Goal: Task Accomplishment & Management: Complete application form

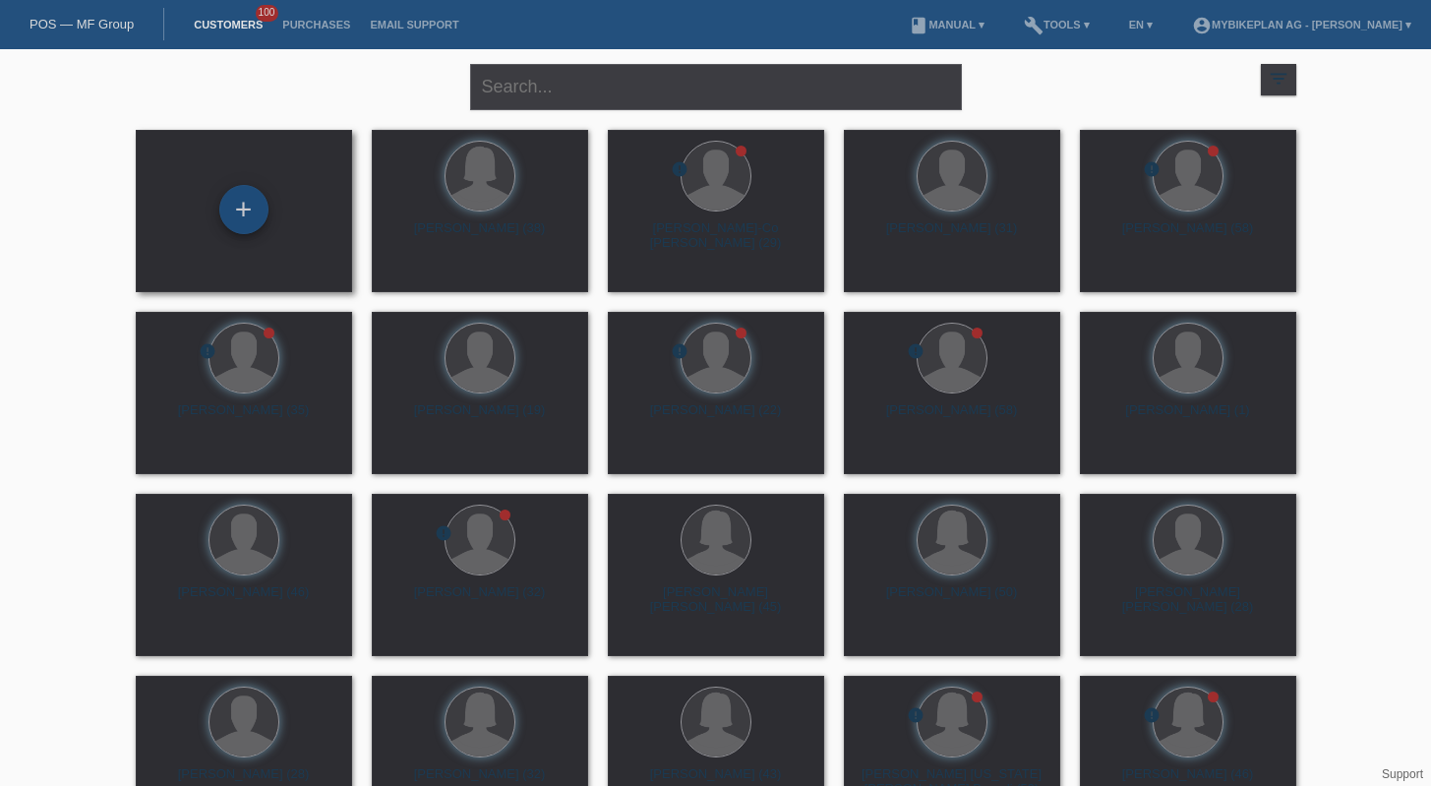
click at [249, 212] on div "+" at bounding box center [243, 209] width 49 height 49
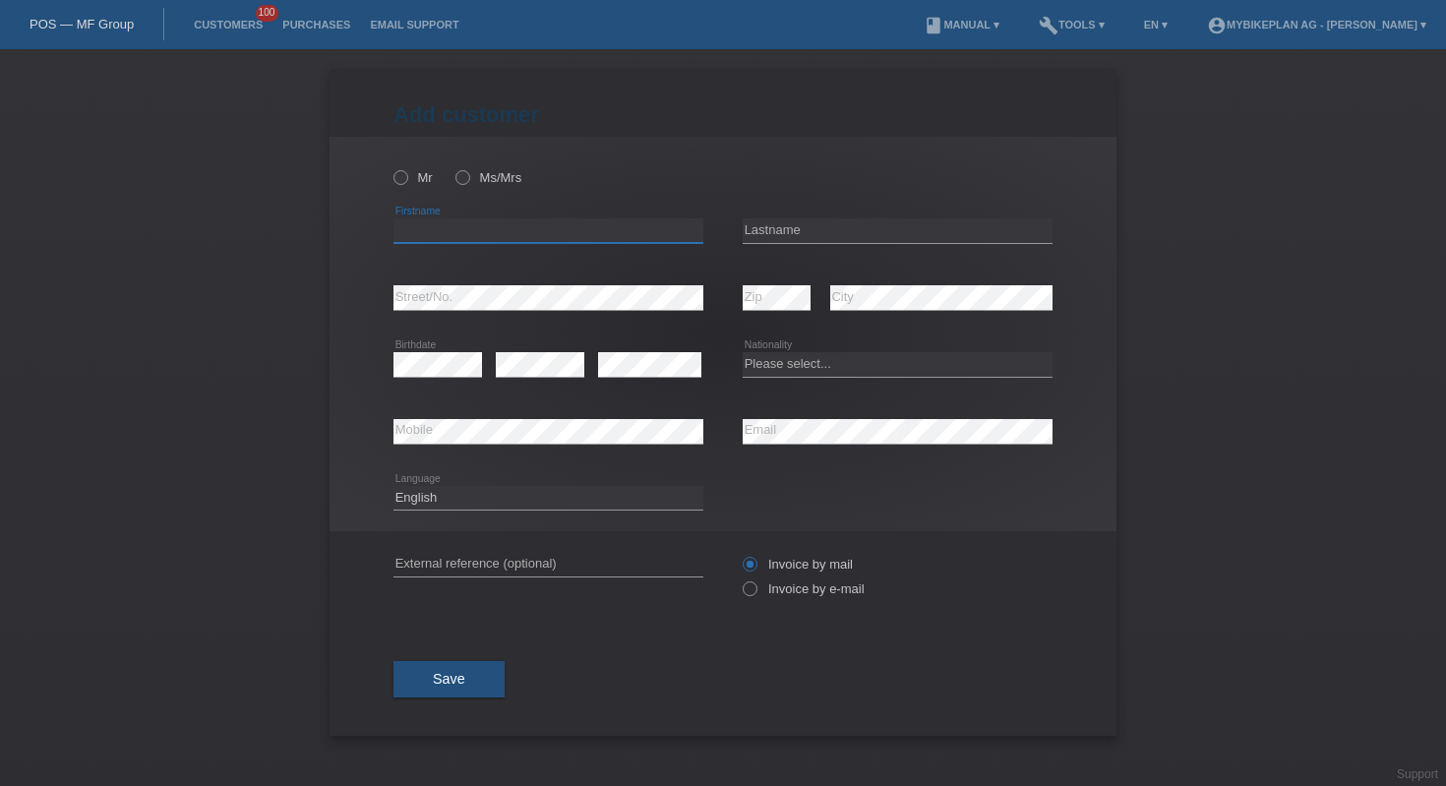
click at [470, 228] on input "text" at bounding box center [548, 230] width 310 height 25
type input "[PERSON_NAME]"
click at [793, 232] on input "text" at bounding box center [898, 230] width 310 height 25
type input "Freitas"
click at [769, 352] on div "Please select... Switzerland Austria Germany Liechtenstein ------------ Afghani…" at bounding box center [898, 365] width 310 height 67
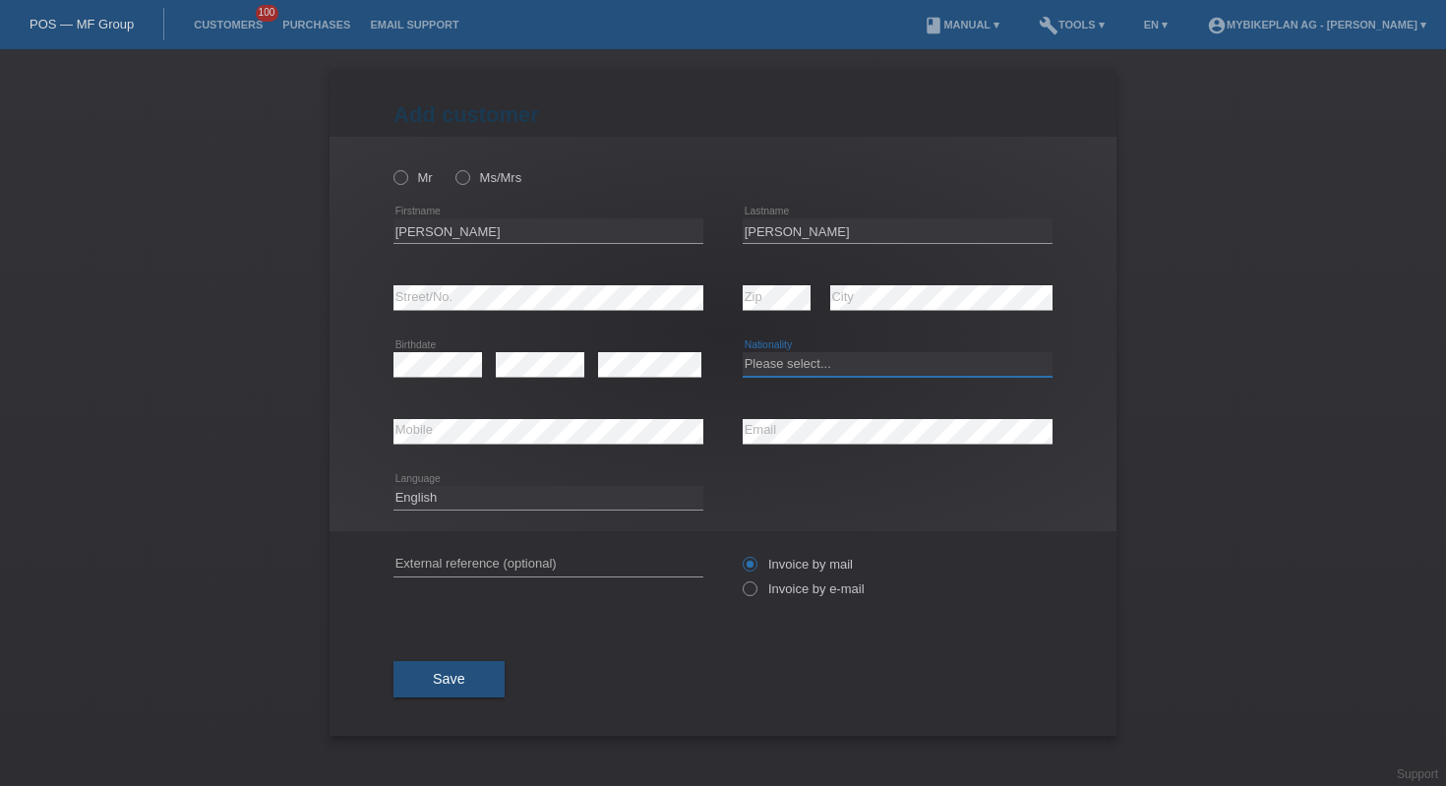
click at [773, 354] on select "Please select... Switzerland Austria Germany Liechtenstein ------------ Afghani…" at bounding box center [898, 364] width 310 height 24
select select "PT"
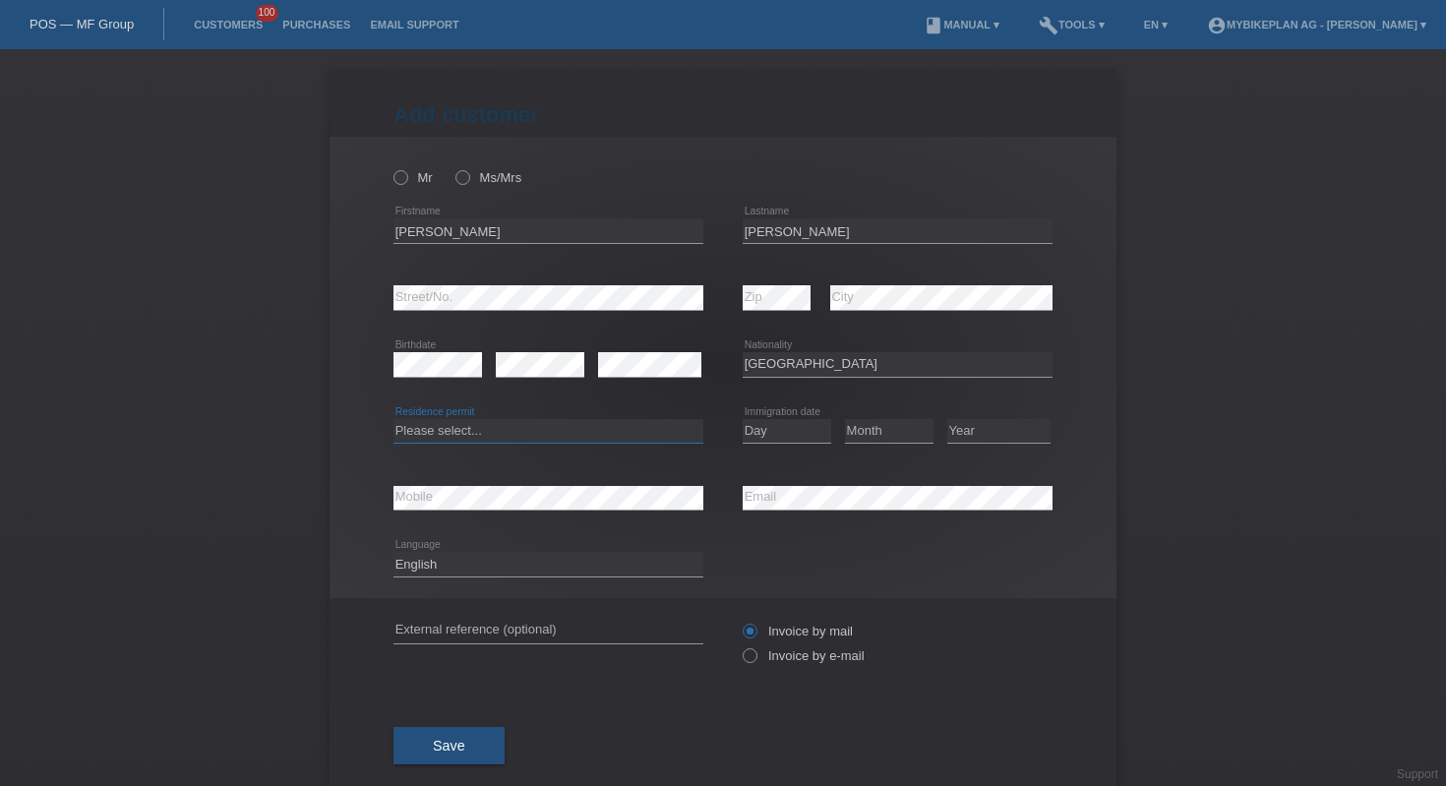
click at [500, 436] on select "Please select... C B B - Refugee status Other" at bounding box center [548, 431] width 310 height 24
select select "B"
click at [757, 435] on select "Day 01 02 03 04 05 06 07 08 09 10 11" at bounding box center [787, 431] width 89 height 24
select select "01"
click at [862, 435] on select "Month 01 02 03 04 05 06 07 08 09 10 11" at bounding box center [889, 431] width 89 height 24
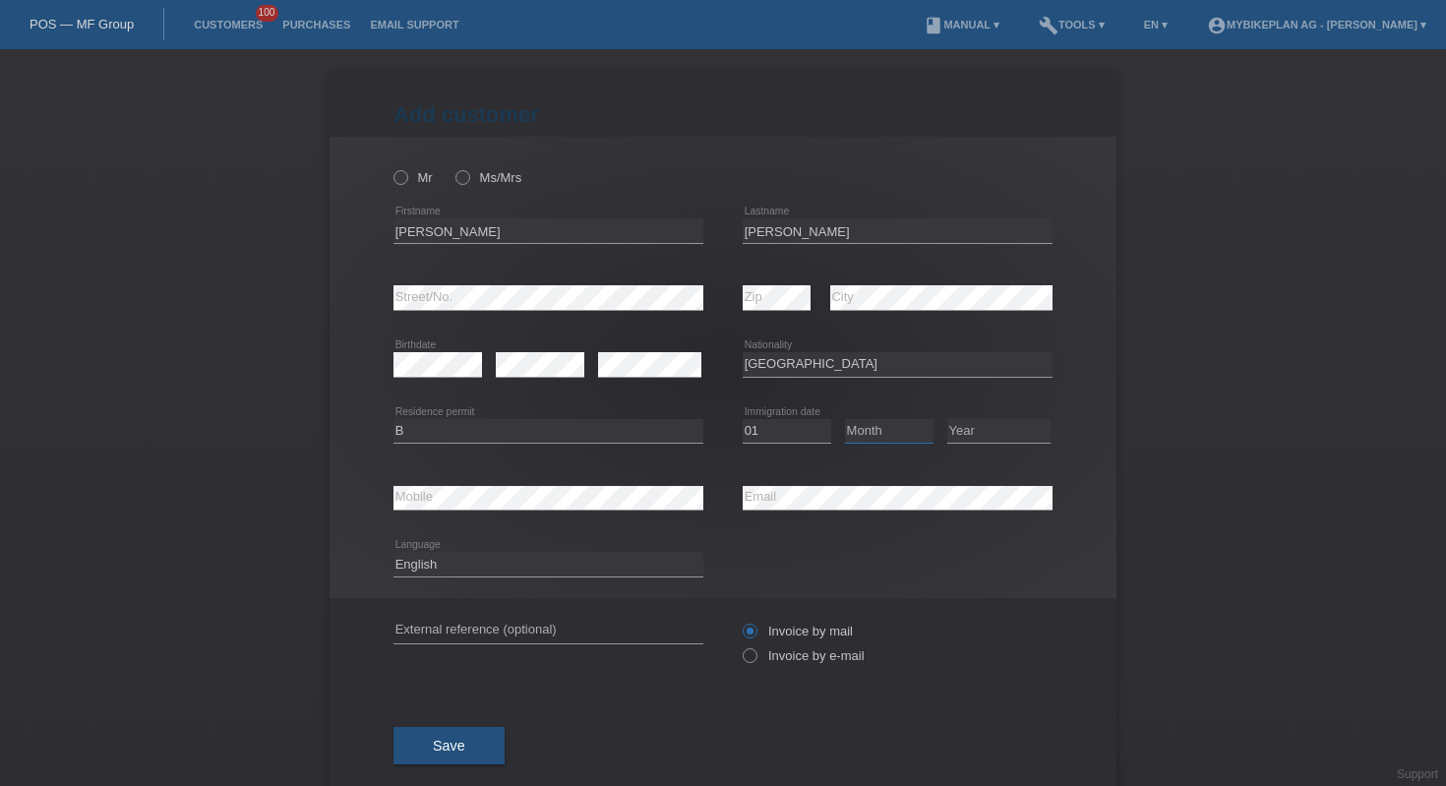
select select "02"
click at [977, 440] on select "Year [DATE] 2024 2023 2022 2021 2020 2019 2018 2017 2016 2015 2014 2013 2012 20…" at bounding box center [998, 431] width 103 height 24
select select "2024"
click at [491, 565] on select "Deutsch Français Italiano English" at bounding box center [548, 564] width 310 height 24
select select "de"
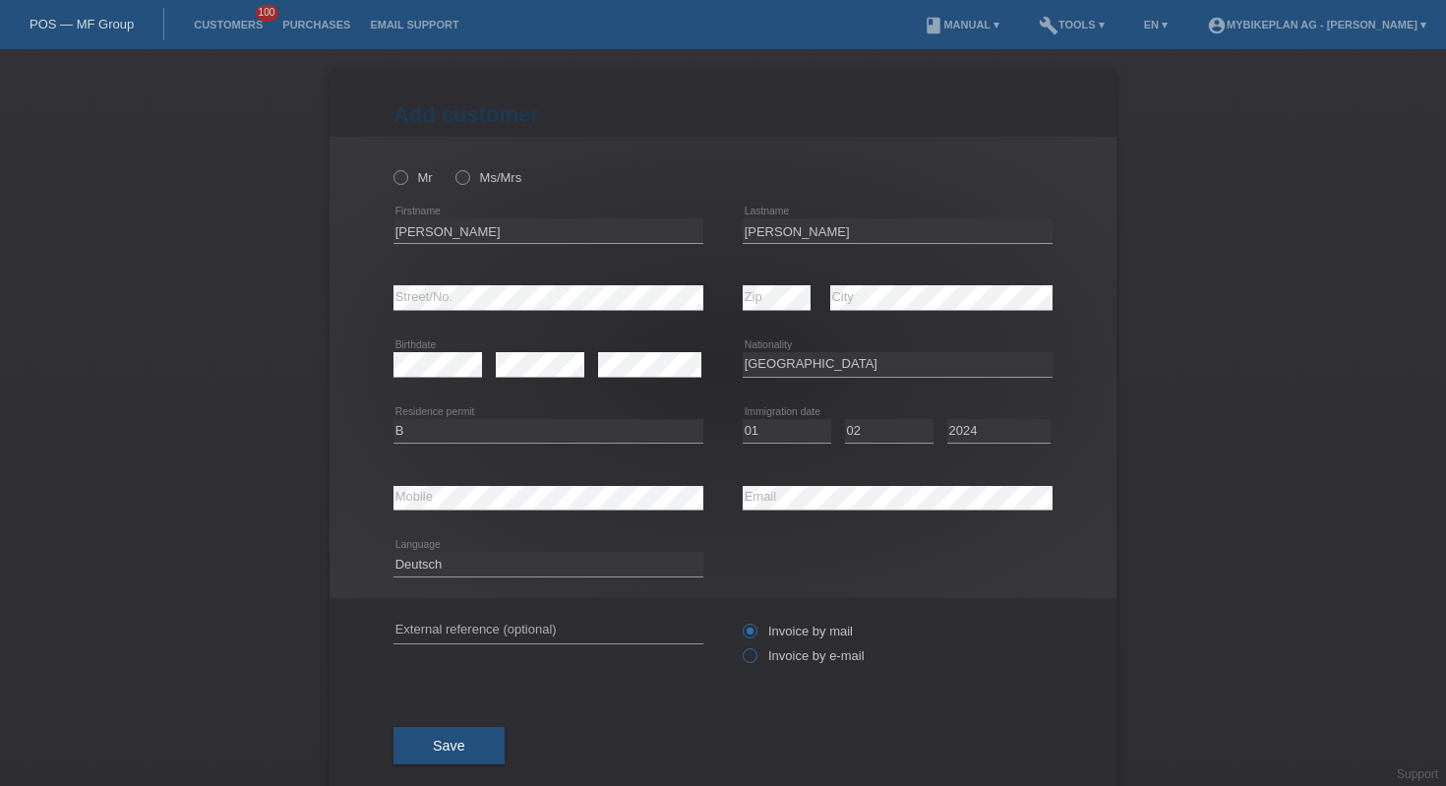
click at [766, 661] on label "Invoice by e-mail" at bounding box center [804, 655] width 122 height 15
click at [756, 661] on input "Invoice by e-mail" at bounding box center [749, 660] width 13 height 25
radio input "true"
click at [391, 167] on icon at bounding box center [391, 167] width 0 height 0
click at [396, 177] on input "Mr" at bounding box center [399, 176] width 13 height 13
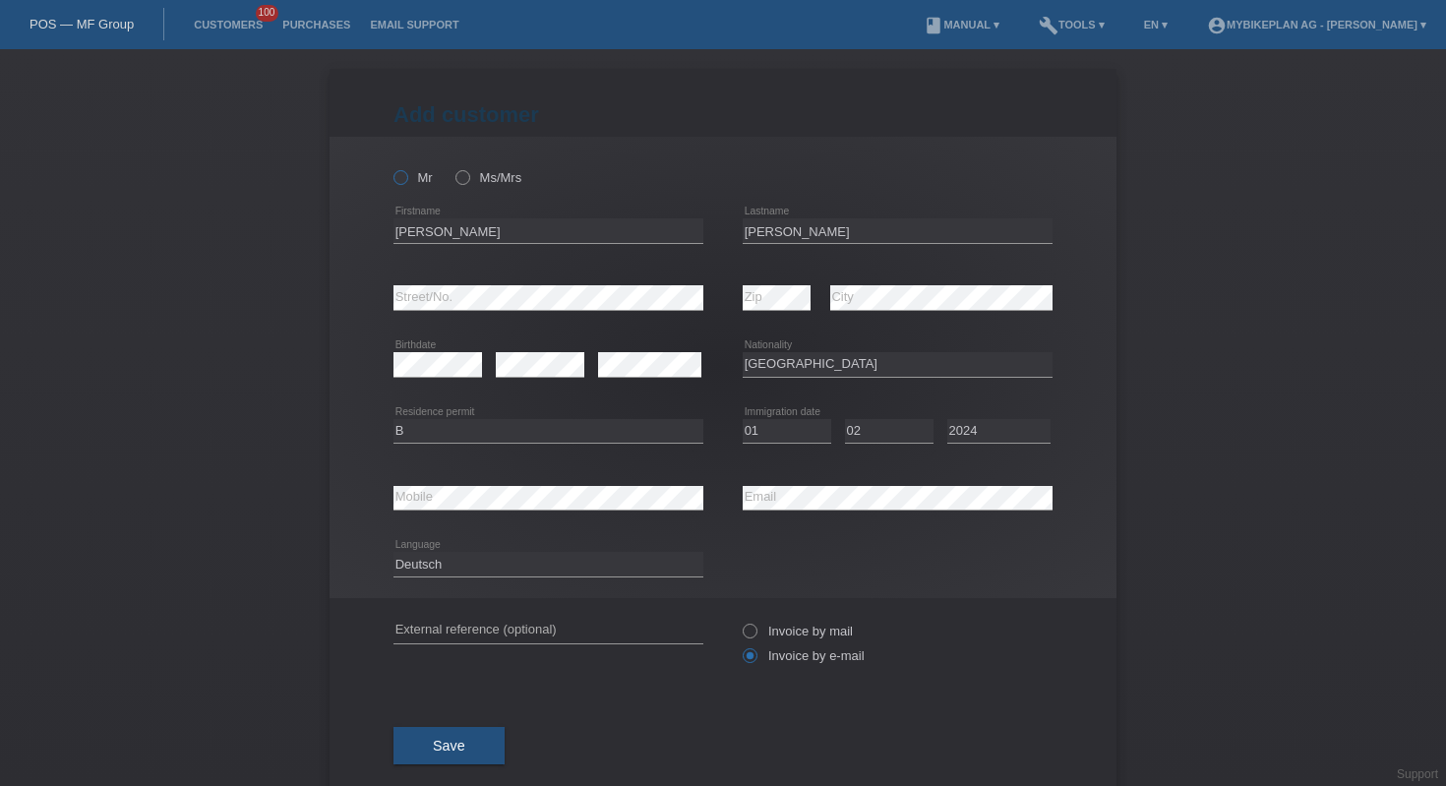
radio input "true"
click at [445, 738] on button "Save" at bounding box center [448, 745] width 111 height 37
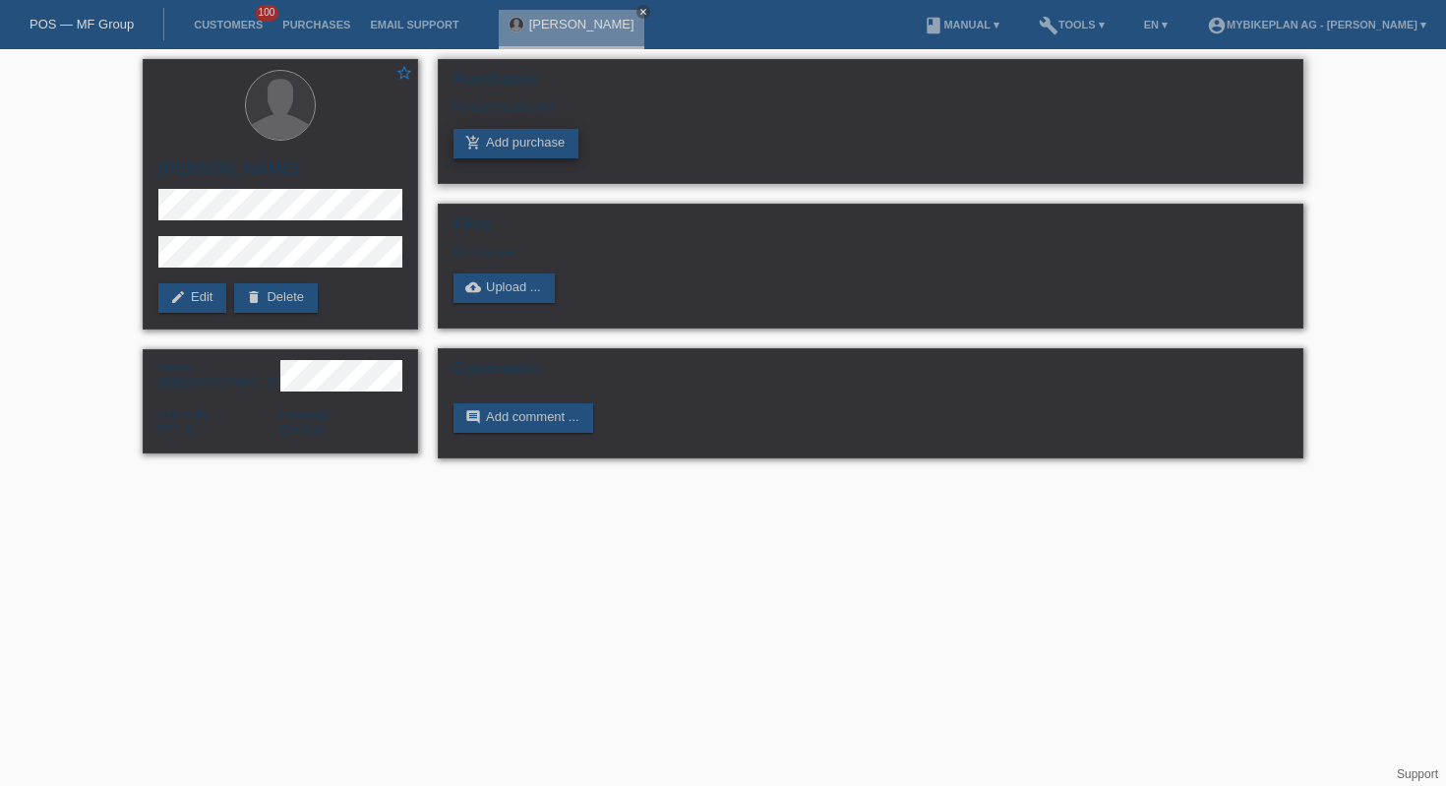
click at [520, 132] on link "add_shopping_cart Add purchase" at bounding box center [516, 144] width 125 height 30
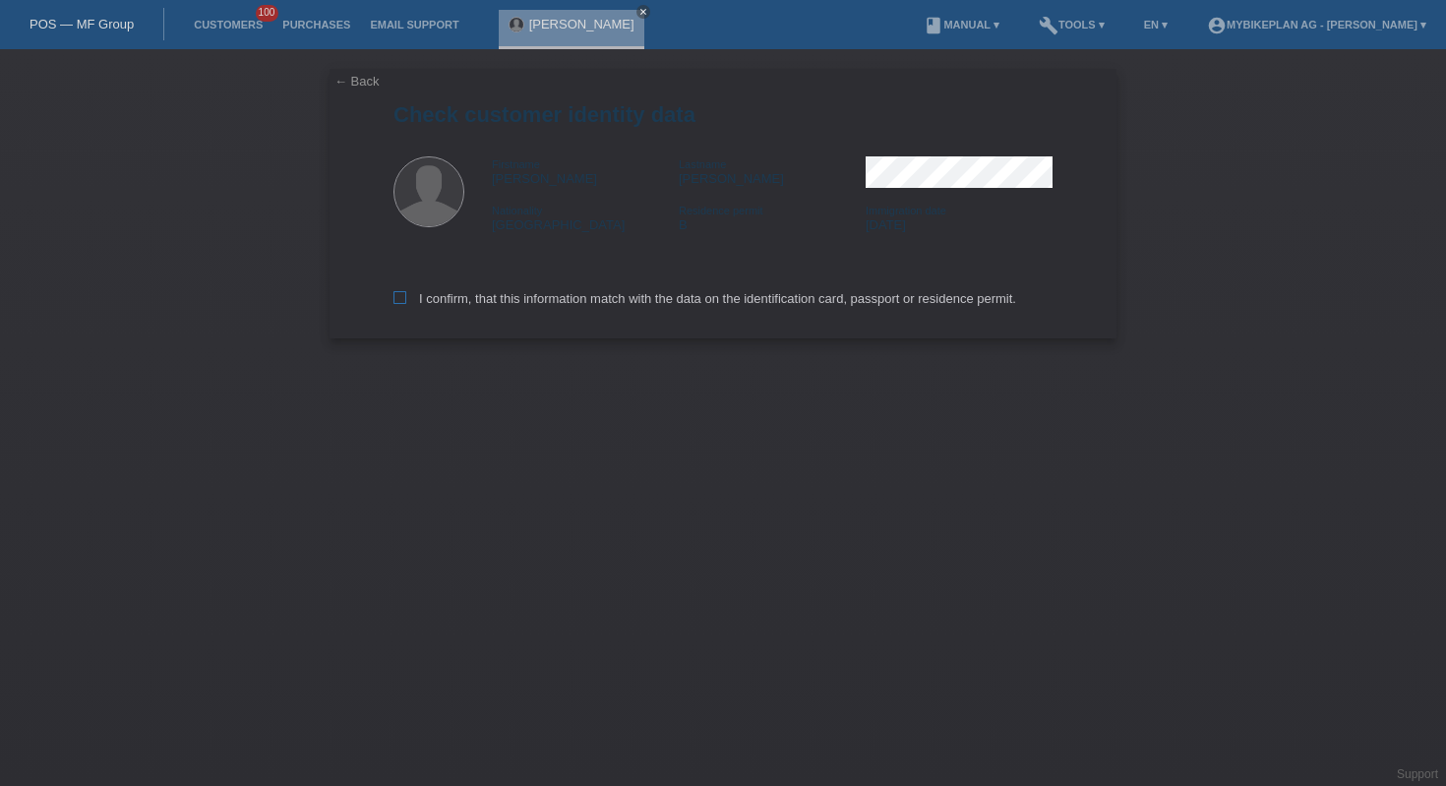
click at [510, 296] on label "I confirm, that this information match with the data on the identification card…" at bounding box center [704, 298] width 623 height 15
click at [406, 296] on input "I confirm, that this information match with the data on the identification card…" at bounding box center [399, 297] width 13 height 13
checkbox input "true"
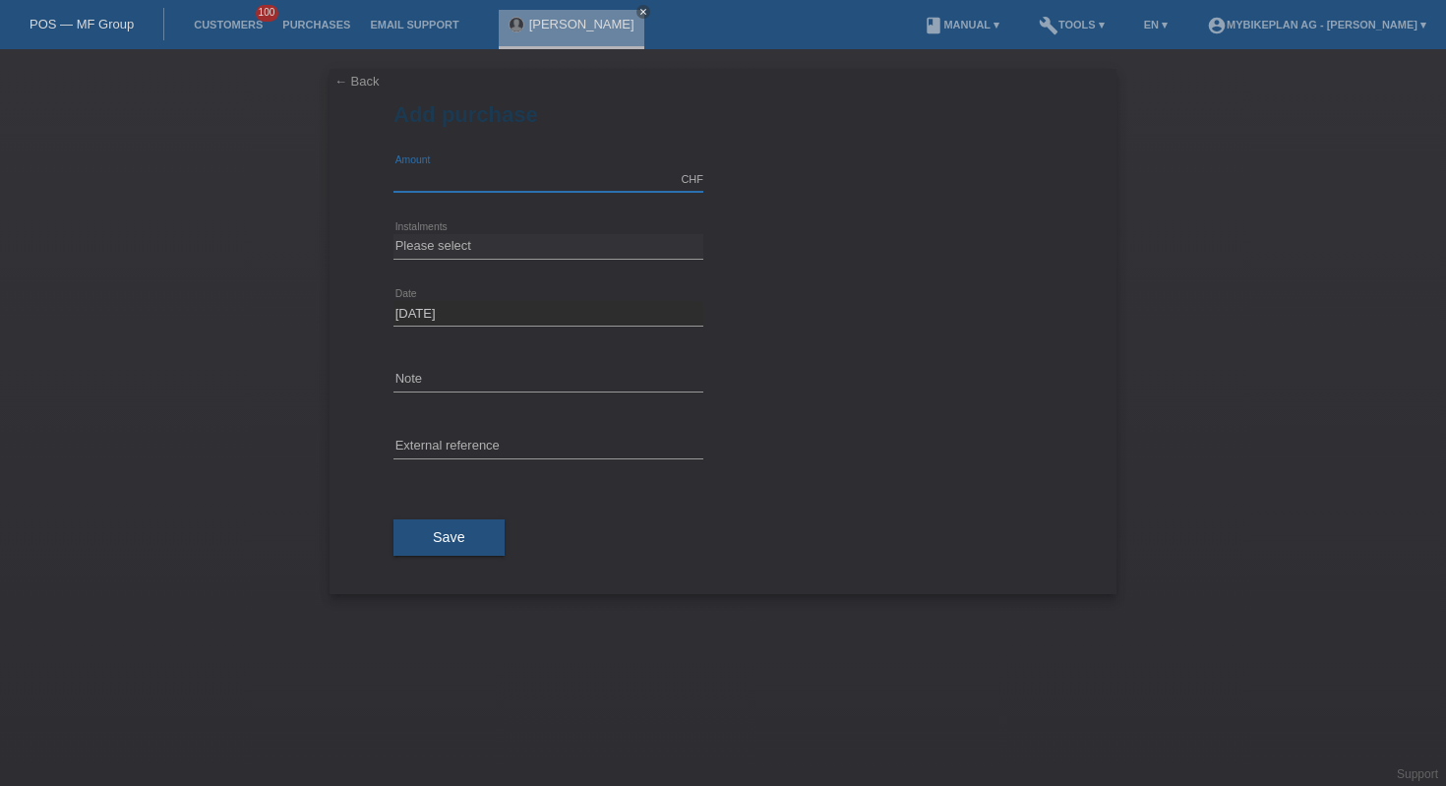
click at [478, 176] on input "text" at bounding box center [548, 179] width 310 height 25
type input "4799.00"
click at [530, 246] on select "Please select 6 instalments 12 instalments 18 instalments 24 instalments 36 ins…" at bounding box center [548, 246] width 310 height 24
select select "488"
click at [529, 455] on input "text" at bounding box center [548, 447] width 310 height 25
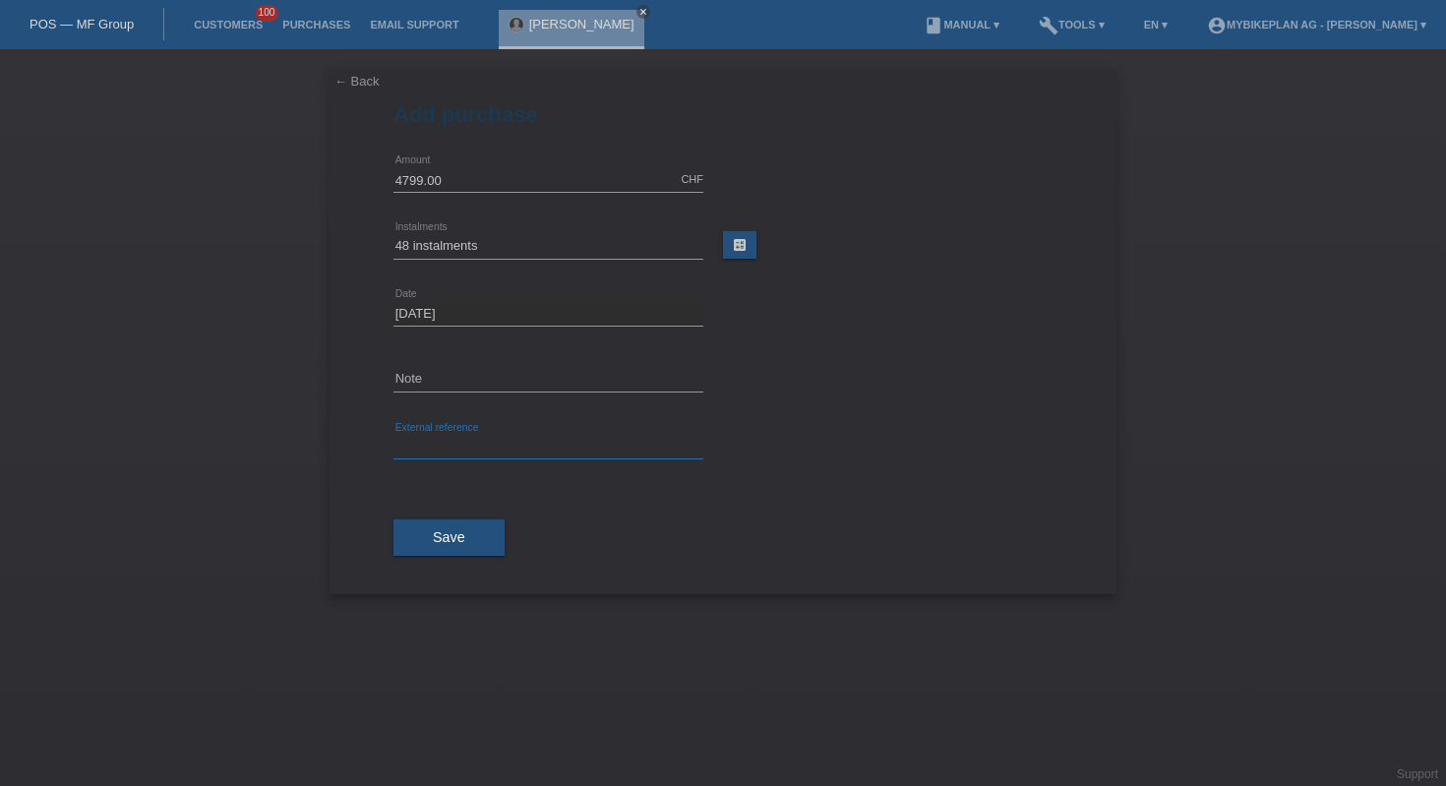
paste input "edu16freitas@icloud.com"
click at [464, 451] on input "edu16freitas@icloud.com" at bounding box center [548, 447] width 310 height 25
paste input "42930202387"
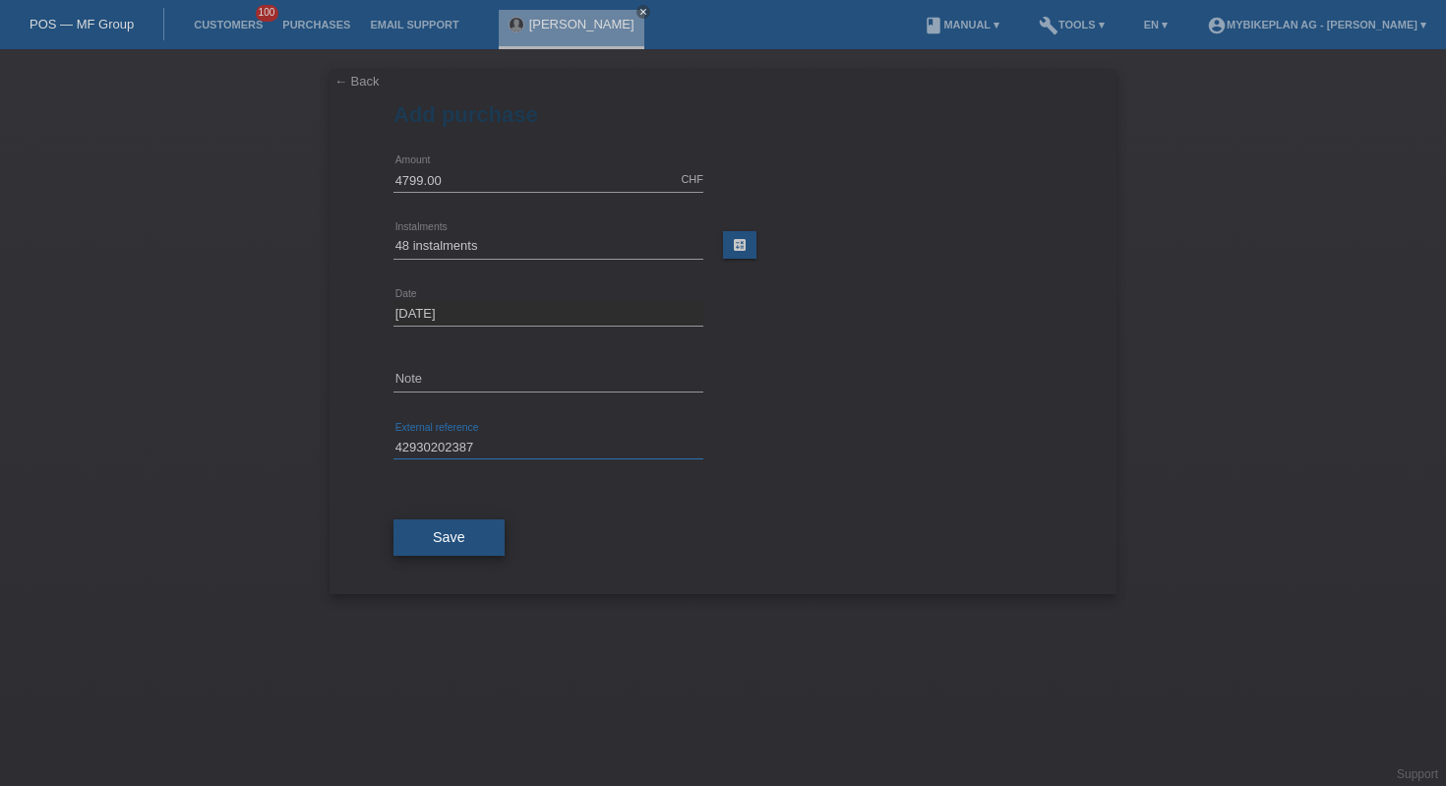
type input "42930202387"
click at [425, 549] on button "Save" at bounding box center [448, 537] width 111 height 37
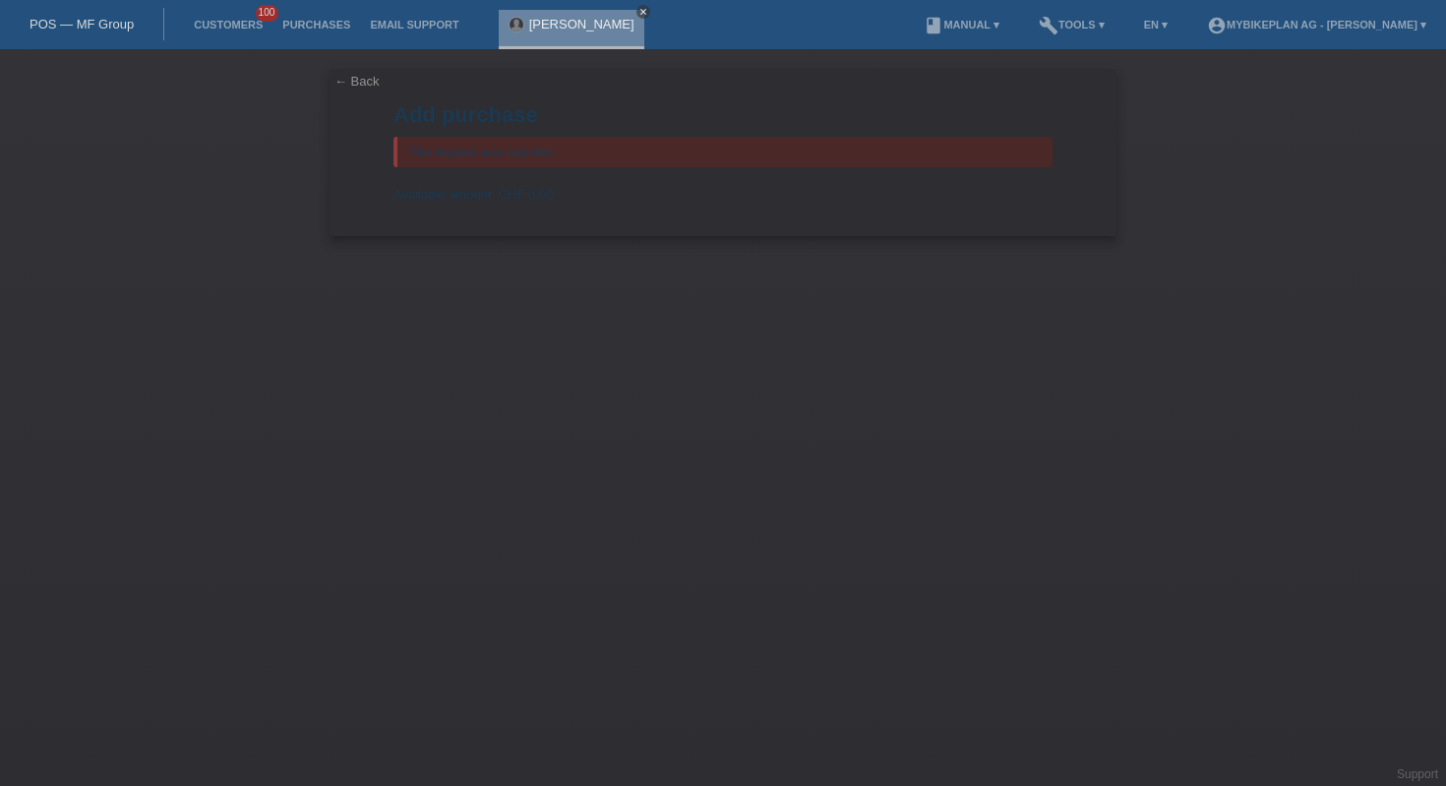
click at [638, 13] on icon "close" at bounding box center [643, 12] width 10 height 10
click at [73, 36] on div "POS — MF Group" at bounding box center [82, 24] width 164 height 32
click at [84, 25] on link "POS — MF Group" at bounding box center [82, 24] width 104 height 15
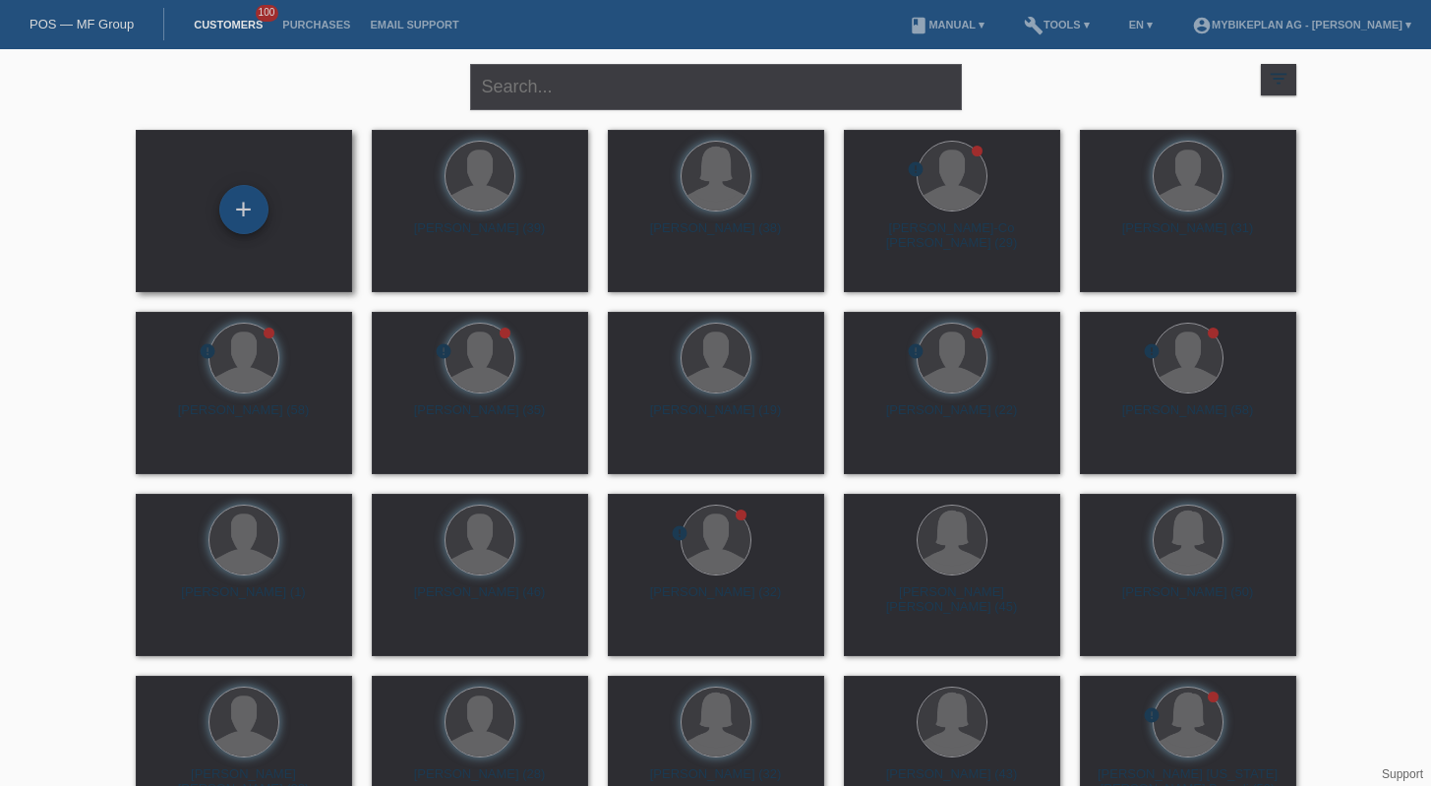
click at [249, 211] on div "+" at bounding box center [243, 209] width 49 height 49
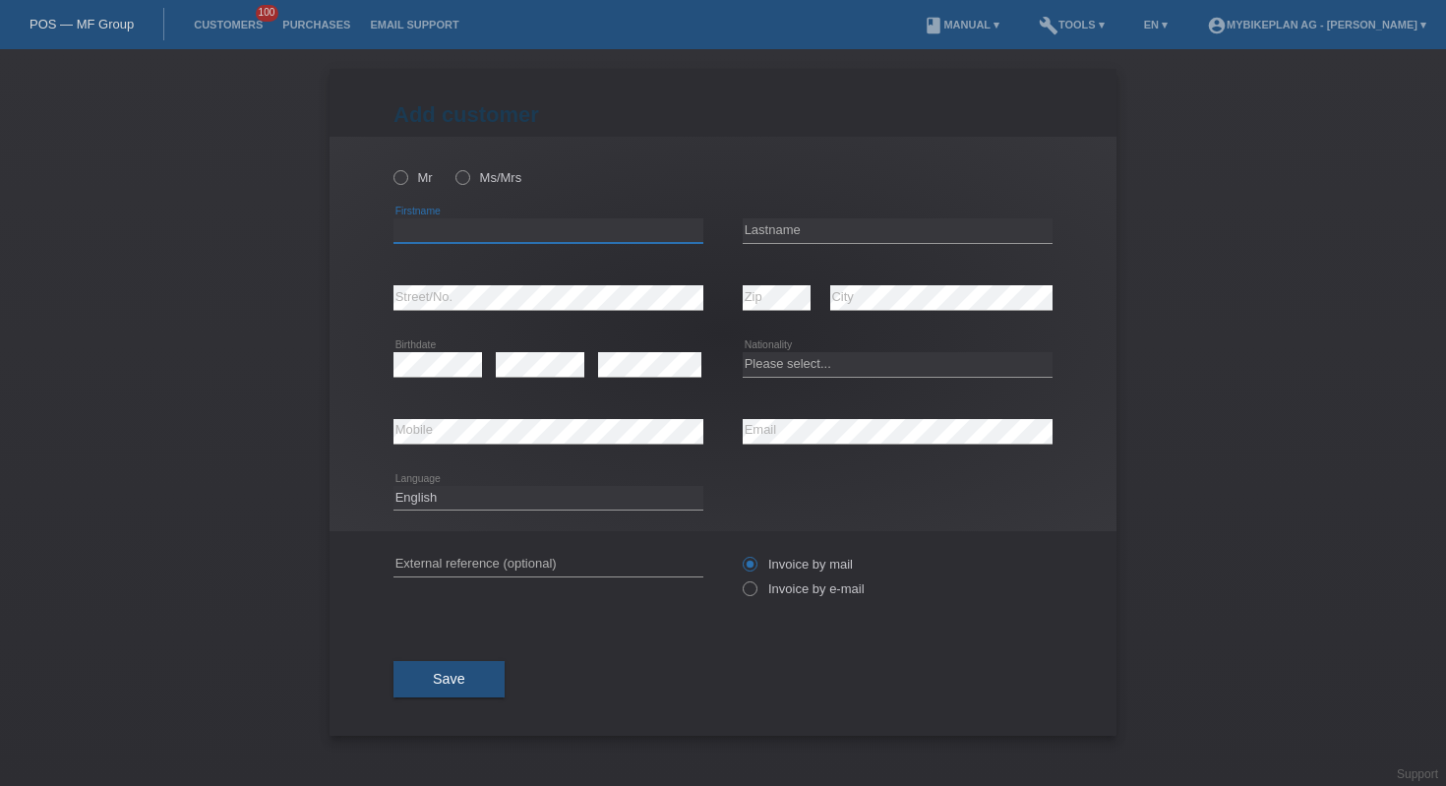
click at [612, 228] on input "text" at bounding box center [548, 230] width 310 height 25
paste input "[PERSON_NAME]"
type input "[PERSON_NAME]"
click at [906, 226] on input "text" at bounding box center [898, 230] width 310 height 25
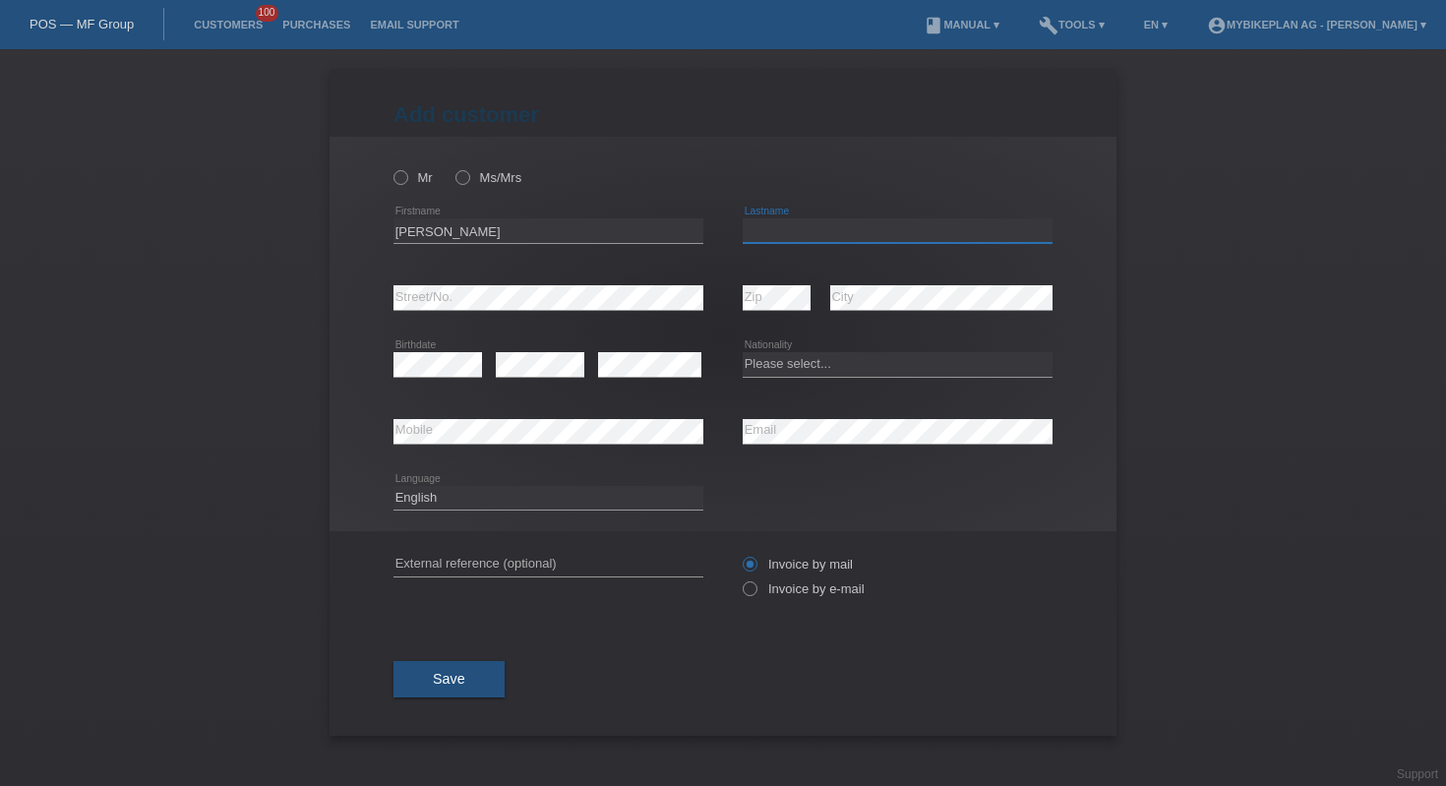
click at [906, 226] on input "text" at bounding box center [898, 230] width 310 height 25
paste input "Jose henrique"
type input "Jose henrique"
click at [782, 349] on div "Please select... Switzerland Austria Germany Liechtenstein ------------ Afghani…" at bounding box center [898, 365] width 310 height 67
click at [789, 358] on select "Please select... Switzerland Austria Germany Liechtenstein ------------ Afghani…" at bounding box center [898, 364] width 310 height 24
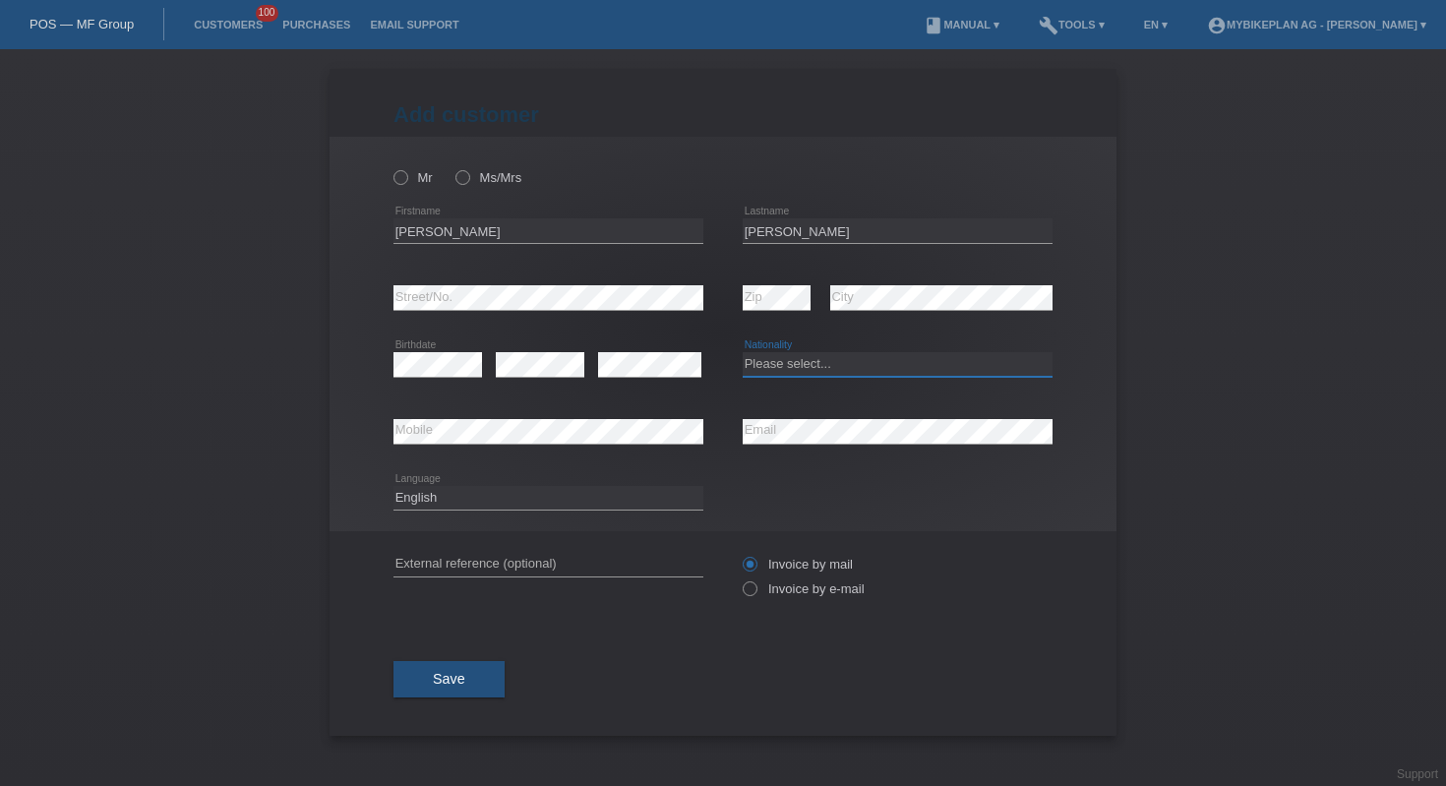
select select "CH"
click at [474, 182] on label "Ms/Mrs" at bounding box center [488, 177] width 66 height 15
click at [468, 182] on input "Ms/Mrs" at bounding box center [461, 176] width 13 height 13
radio input "true"
click at [391, 167] on icon at bounding box center [391, 167] width 0 height 0
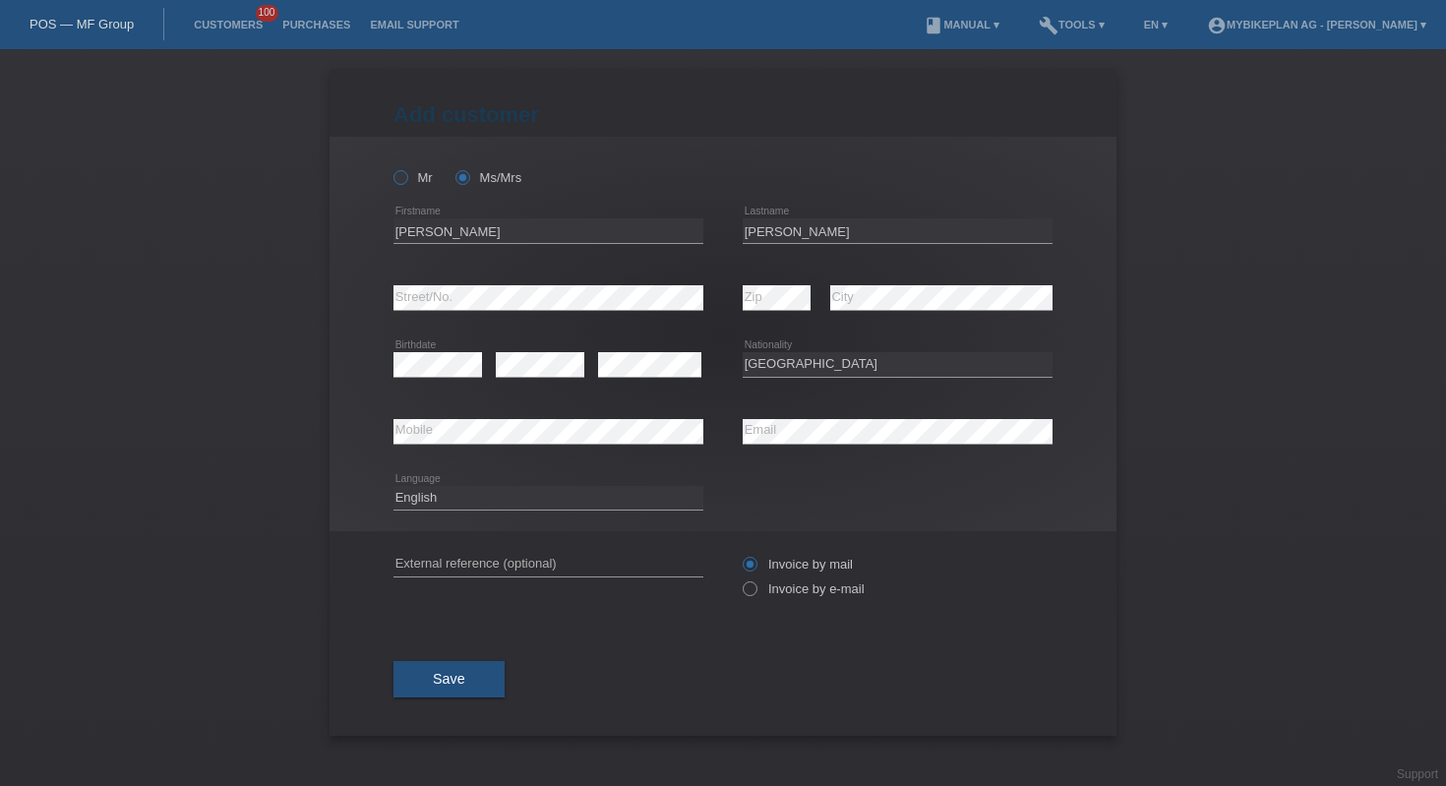
click at [400, 180] on input "Mr" at bounding box center [399, 176] width 13 height 13
radio input "true"
click at [474, 552] on div "error External reference (optional)" at bounding box center [548, 564] width 310 height 67
click at [479, 560] on input "text" at bounding box center [548, 564] width 310 height 25
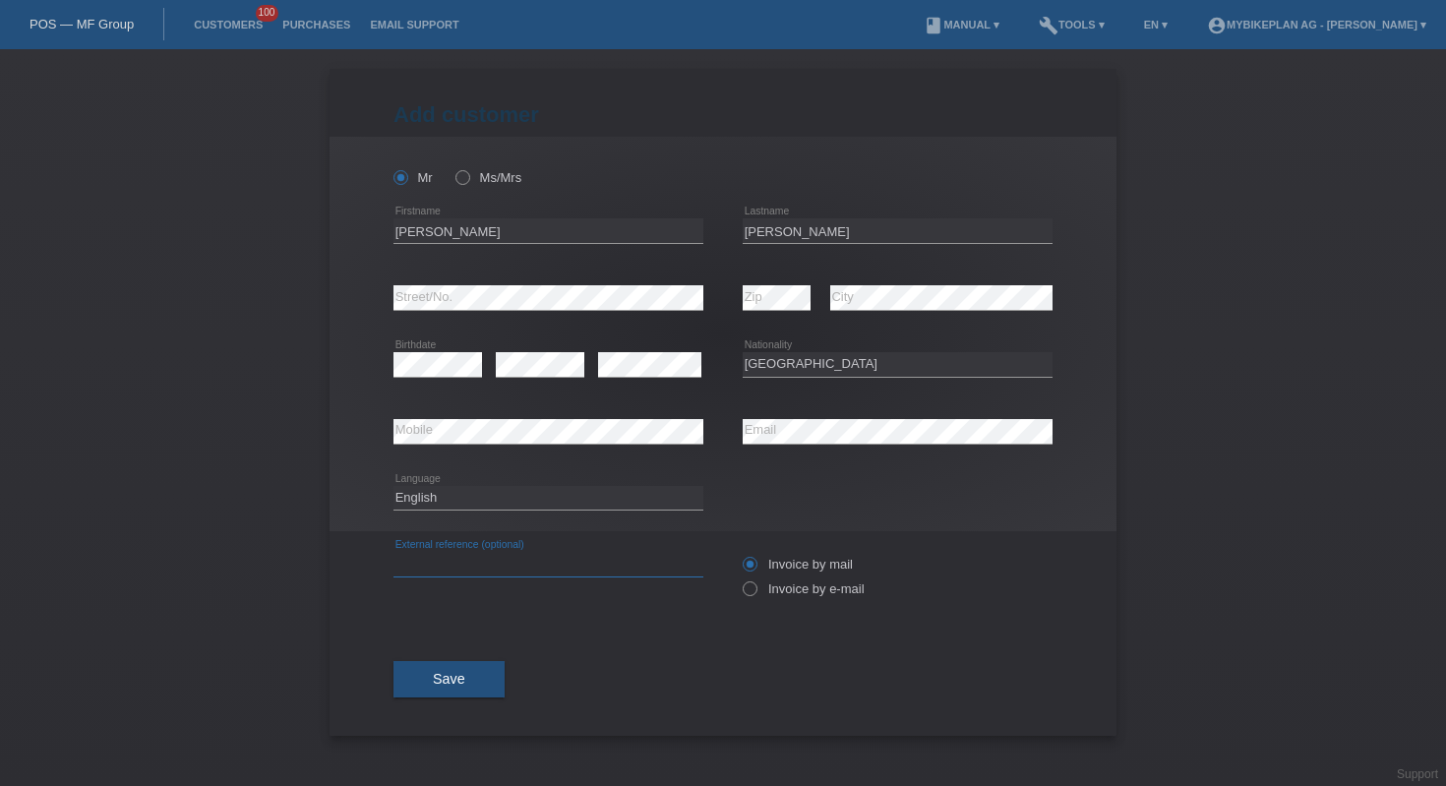
paste input "42926885430"
type input "42926885430"
click at [459, 495] on select "Deutsch Français Italiano English" at bounding box center [548, 498] width 310 height 24
select select "de"
click at [769, 596] on label "Invoice by e-mail" at bounding box center [804, 588] width 122 height 15
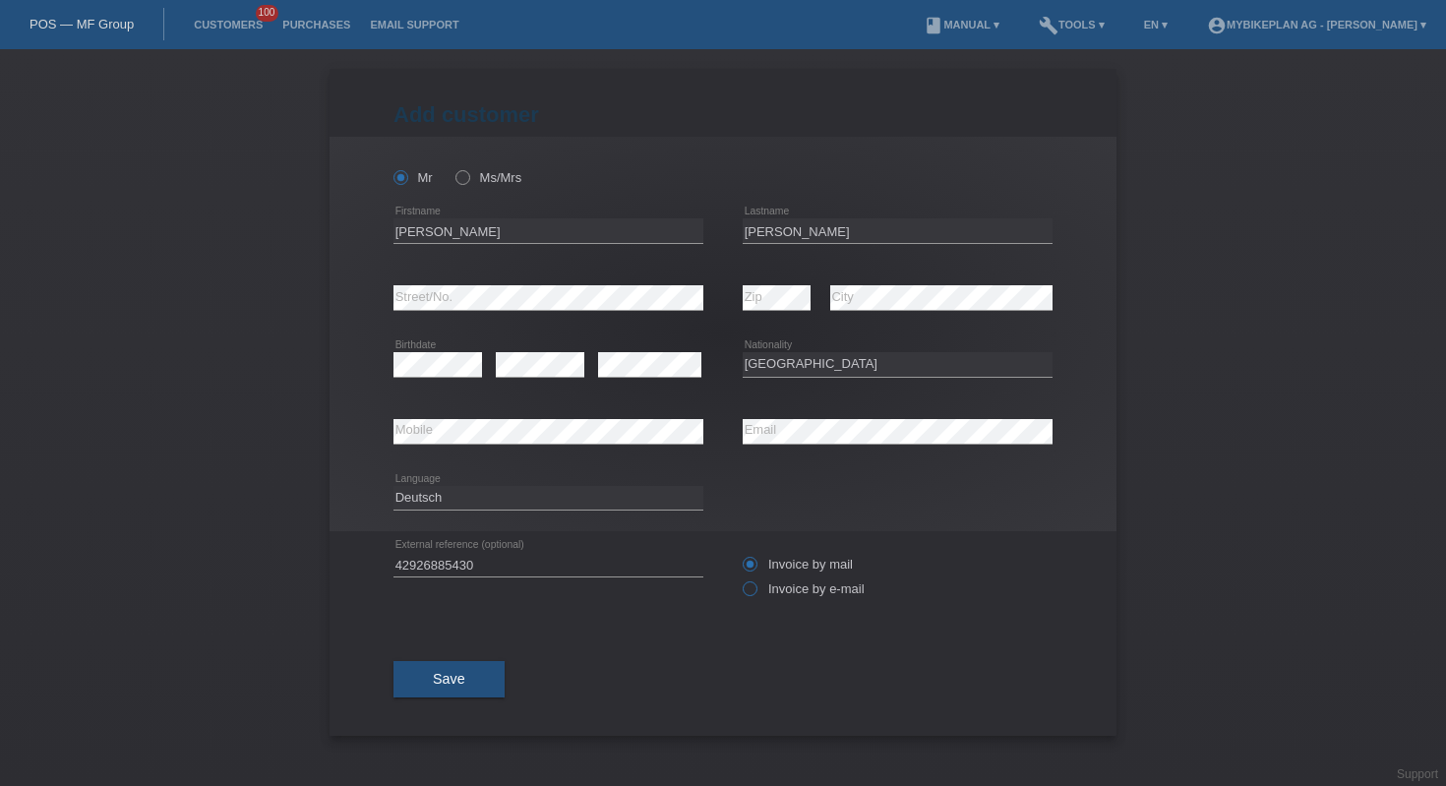
click at [756, 597] on input "Invoice by e-mail" at bounding box center [749, 593] width 13 height 25
radio input "true"
click at [470, 680] on button "Save" at bounding box center [448, 679] width 111 height 37
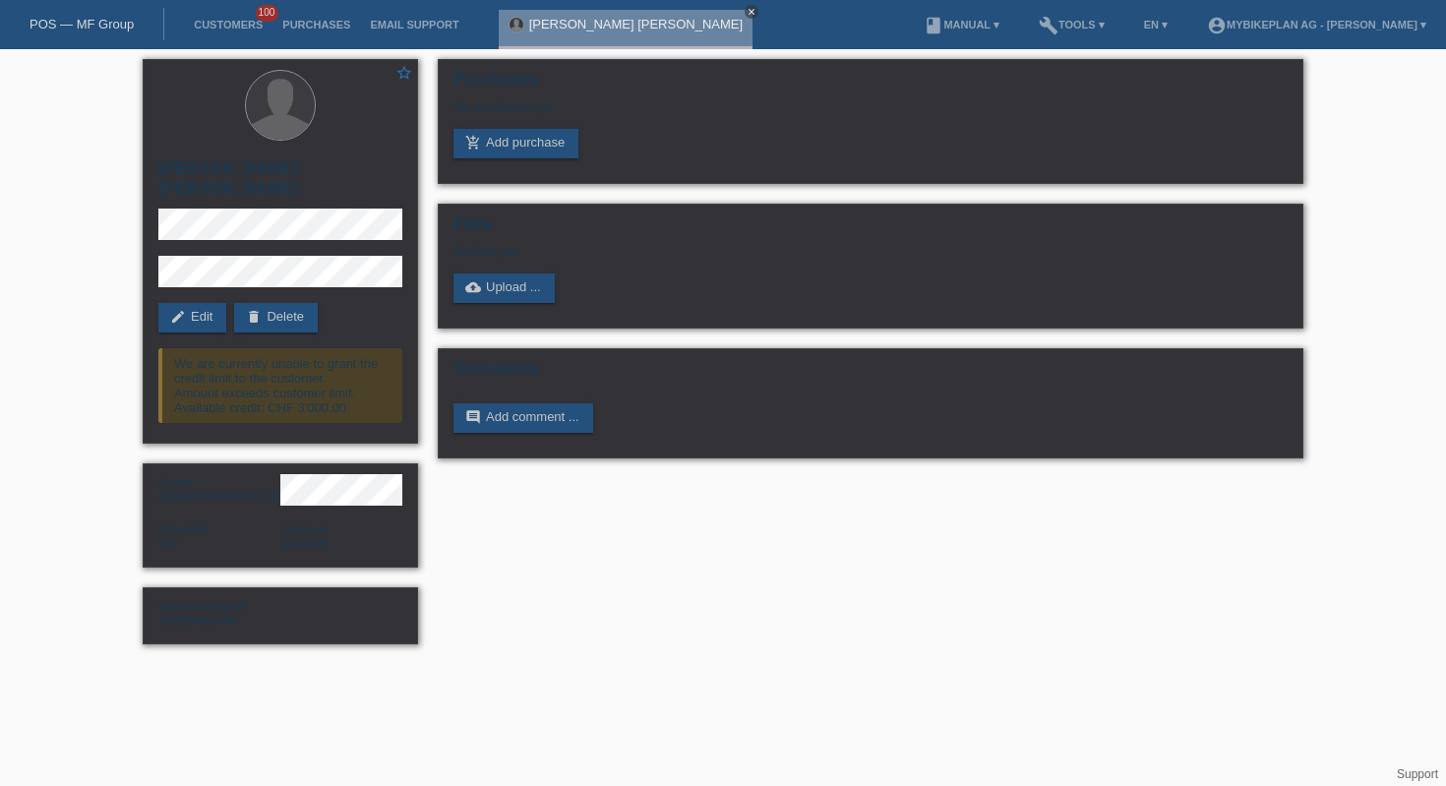
click at [747, 9] on icon "close" at bounding box center [752, 12] width 10 height 10
click at [59, 20] on link "POS — MF Group" at bounding box center [82, 24] width 104 height 15
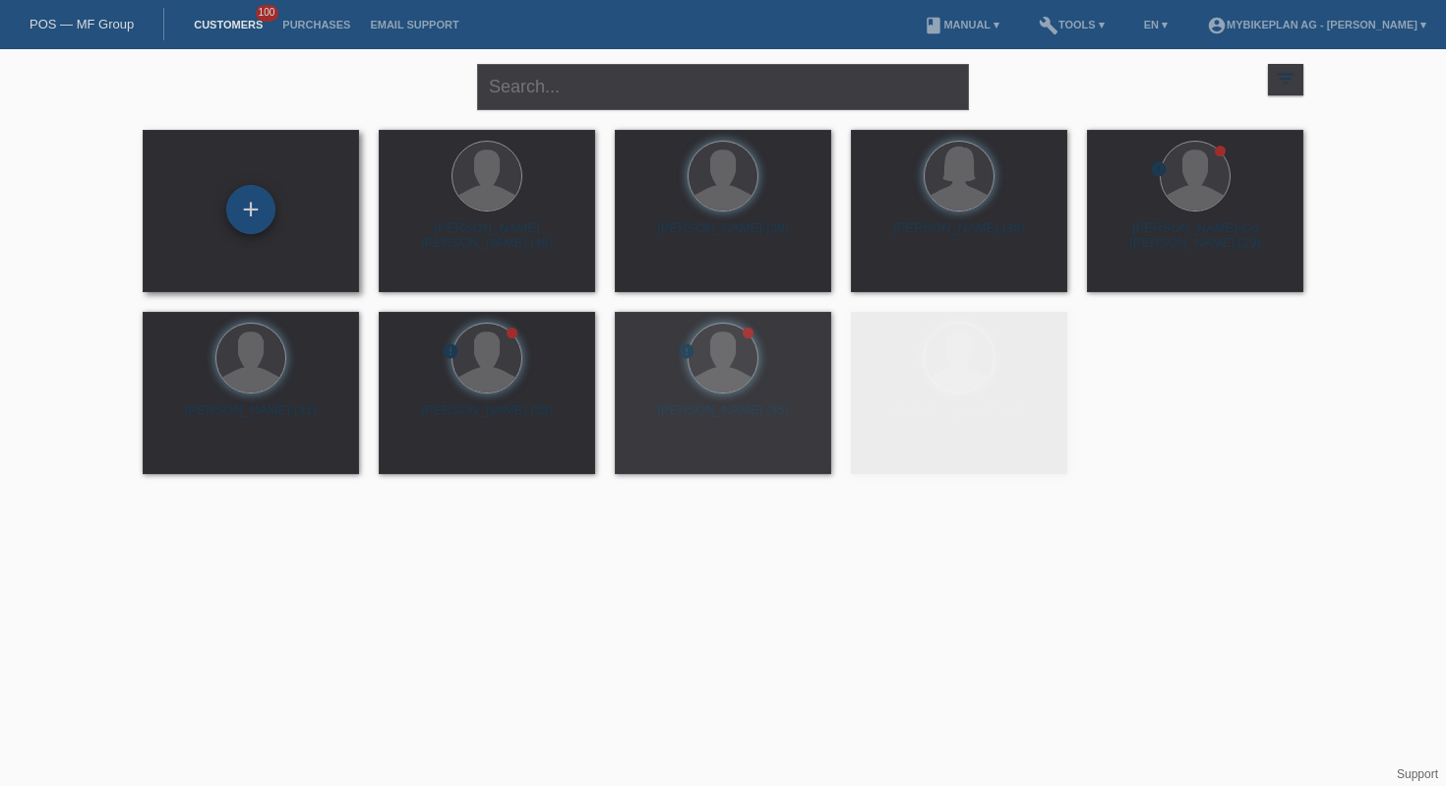
click at [272, 199] on div "+" at bounding box center [250, 209] width 49 height 49
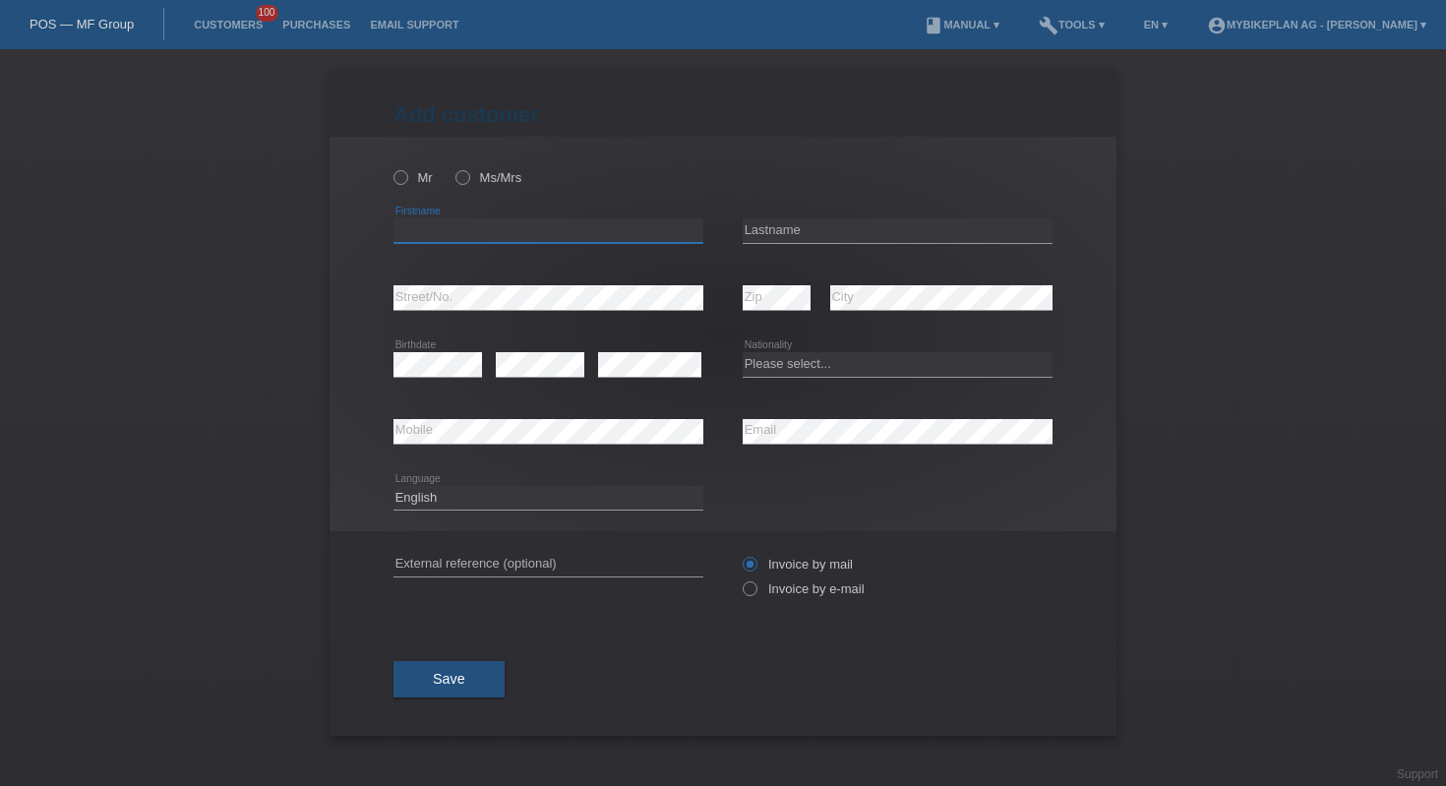
click at [571, 228] on input "text" at bounding box center [548, 230] width 310 height 25
paste input "edona"
type input "edona"
click at [986, 233] on input "text" at bounding box center [898, 230] width 310 height 25
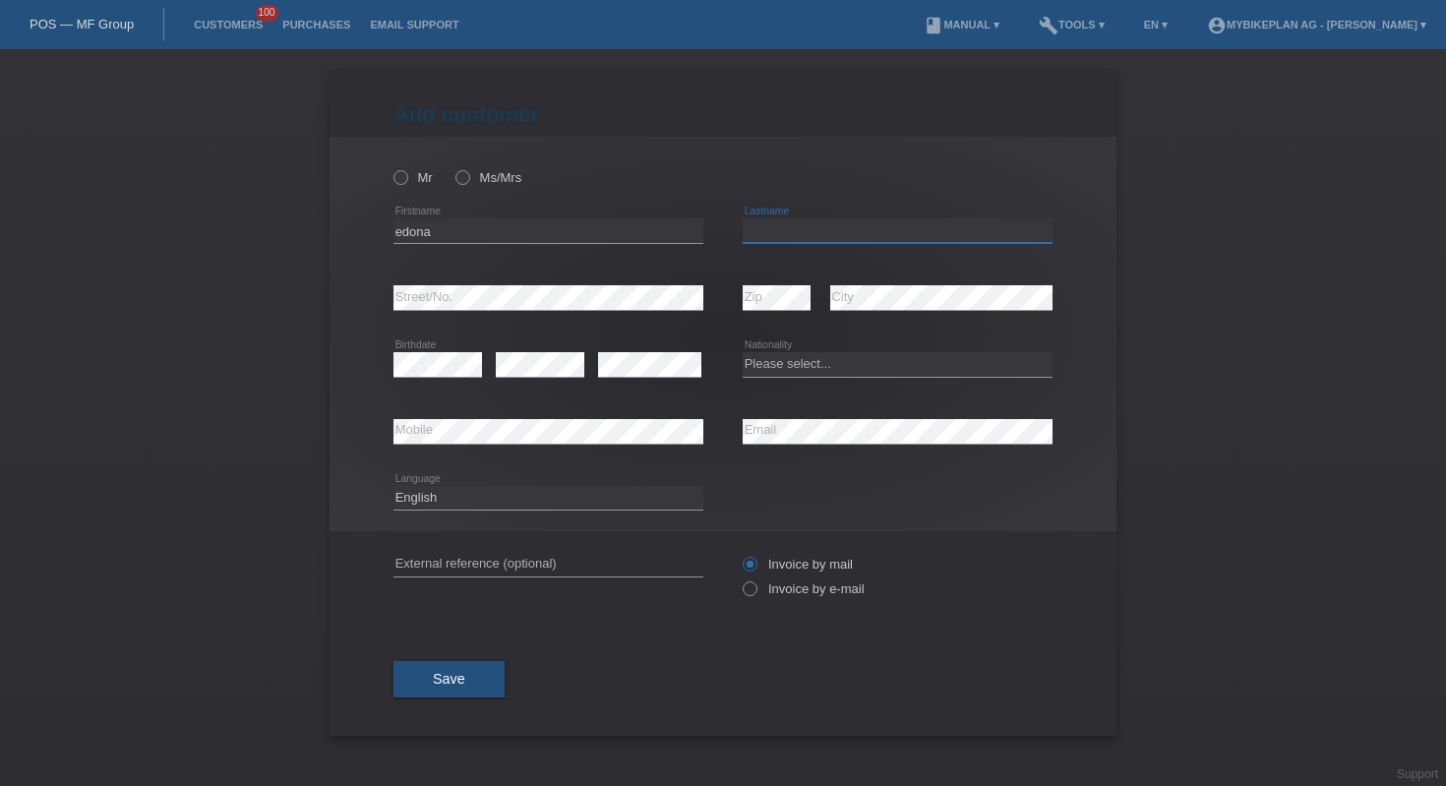
paste input "Tafilaj"
type input "Tafilaj"
click at [832, 371] on select "Please select... Switzerland Austria Germany Liechtenstein ------------ Afghani…" at bounding box center [898, 364] width 310 height 24
select select "XK"
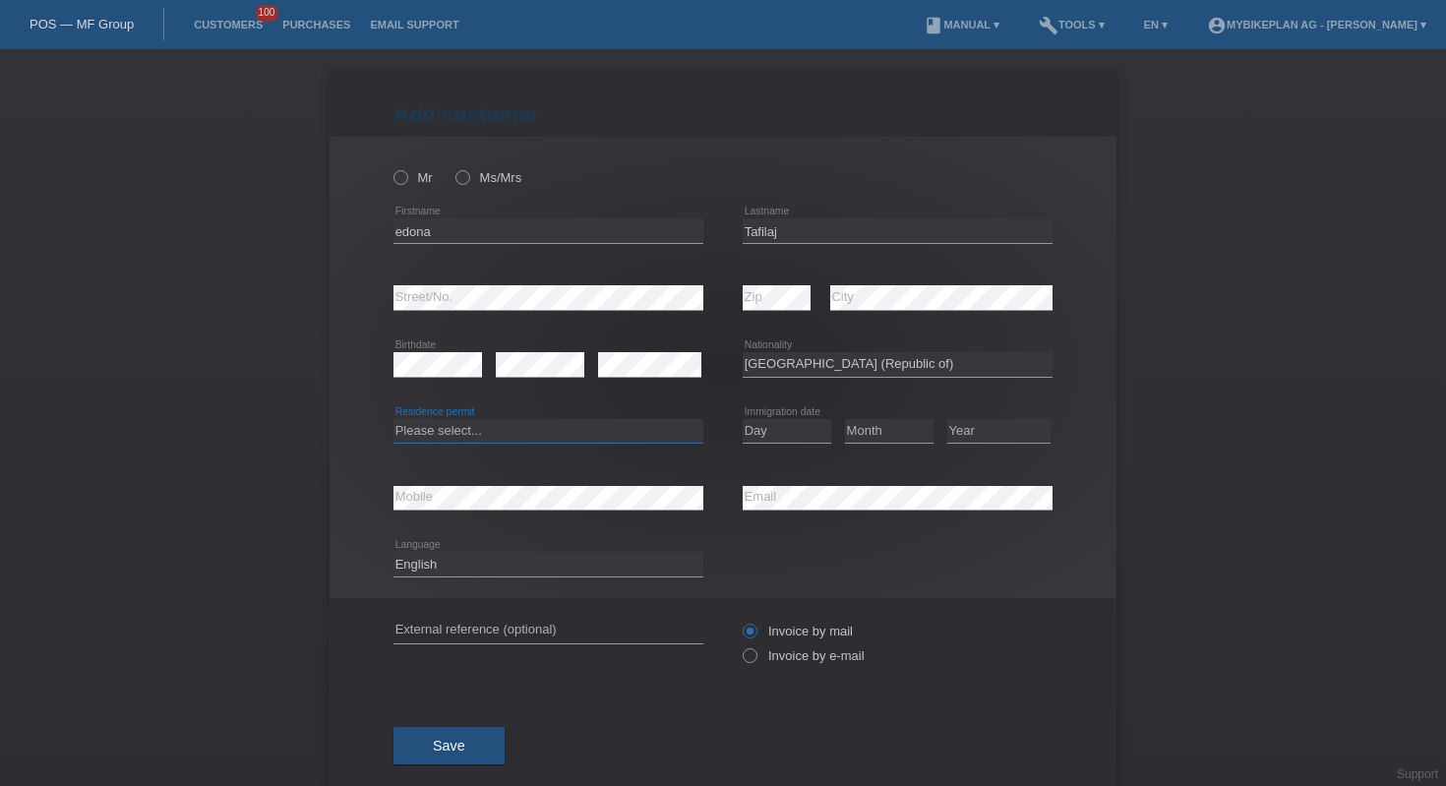
click at [476, 442] on select "Please select... C B B - Refugee status Other" at bounding box center [548, 431] width 310 height 24
select select "C"
click at [784, 422] on select "Day 01 02 03 04 05 06 07 08 09 10 11" at bounding box center [787, 431] width 89 height 24
select select "23"
click at [875, 431] on select "Month 01 02 03 04 05 06 07 08 09 10 11" at bounding box center [889, 431] width 89 height 24
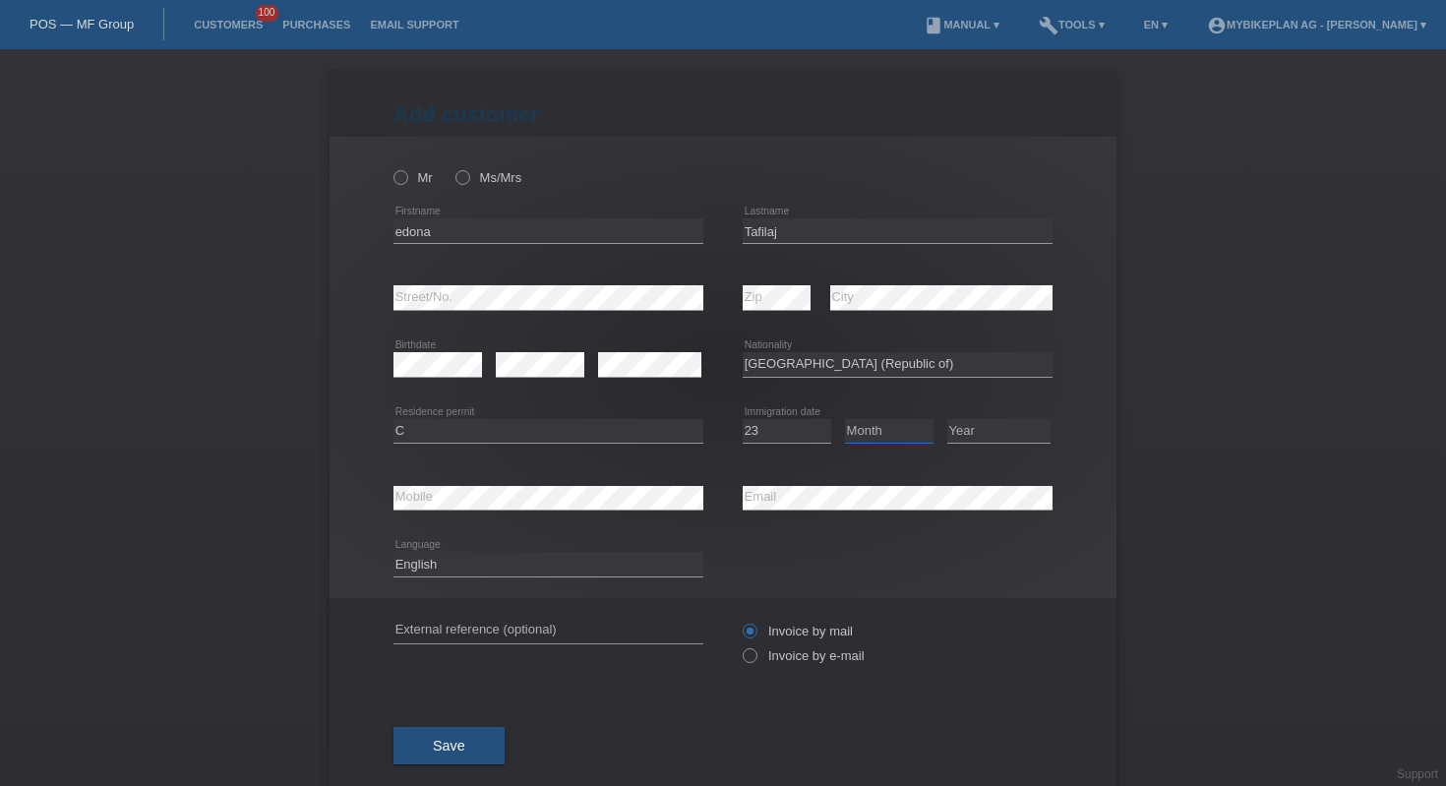
select select "12"
click at [973, 442] on select "Year 2025 2024 2023 2022 2021 2020 2019 2018 2017 2016 2015 2014 2013 2012 2011…" at bounding box center [998, 431] width 103 height 24
select select "2009"
click at [669, 625] on input "text" at bounding box center [548, 631] width 310 height 25
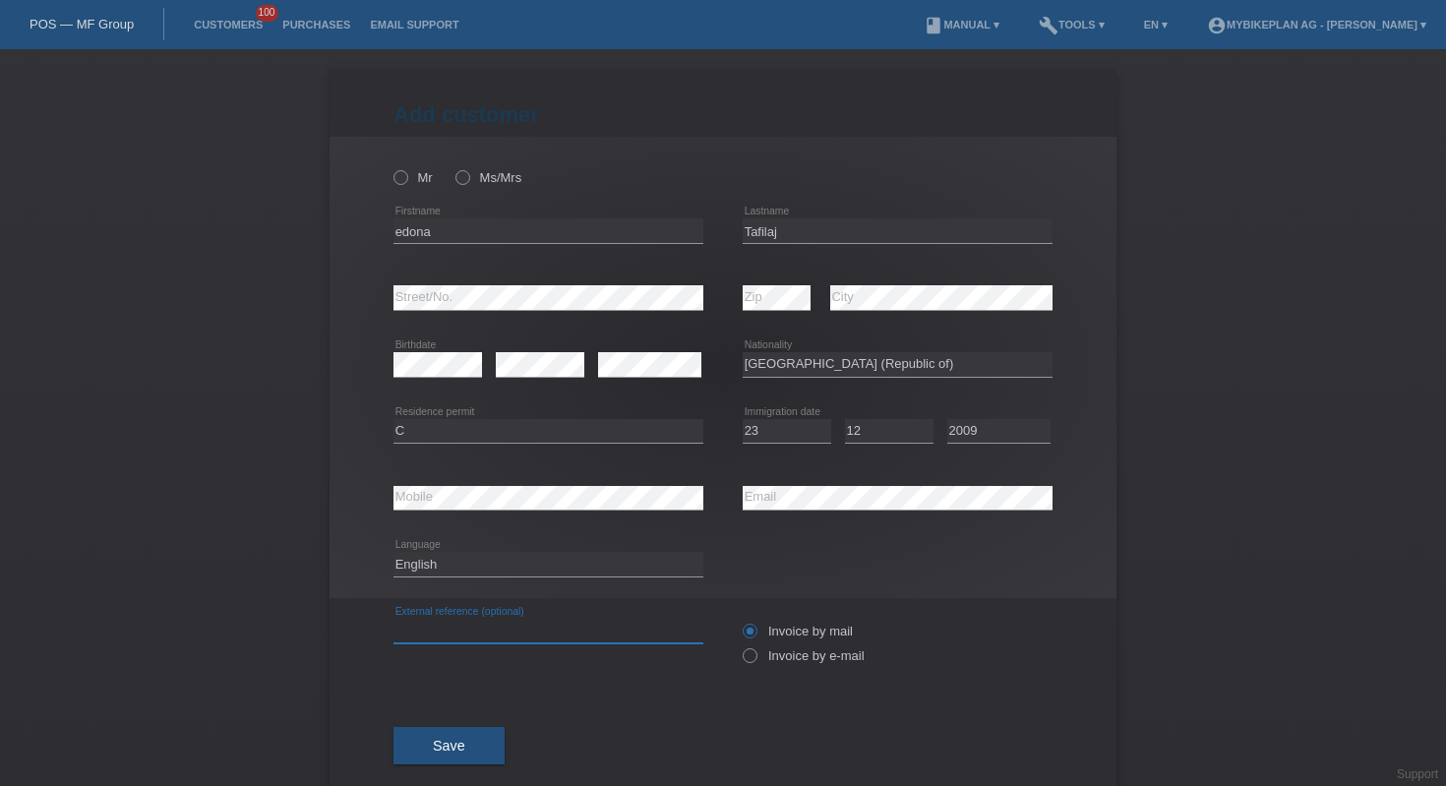
paste input "42940516196"
type input "42940516196"
click at [548, 567] on select "Deutsch Français Italiano English" at bounding box center [548, 564] width 310 height 24
select select "de"
click at [469, 189] on div "Mr Ms/Mrs" at bounding box center [548, 177] width 310 height 40
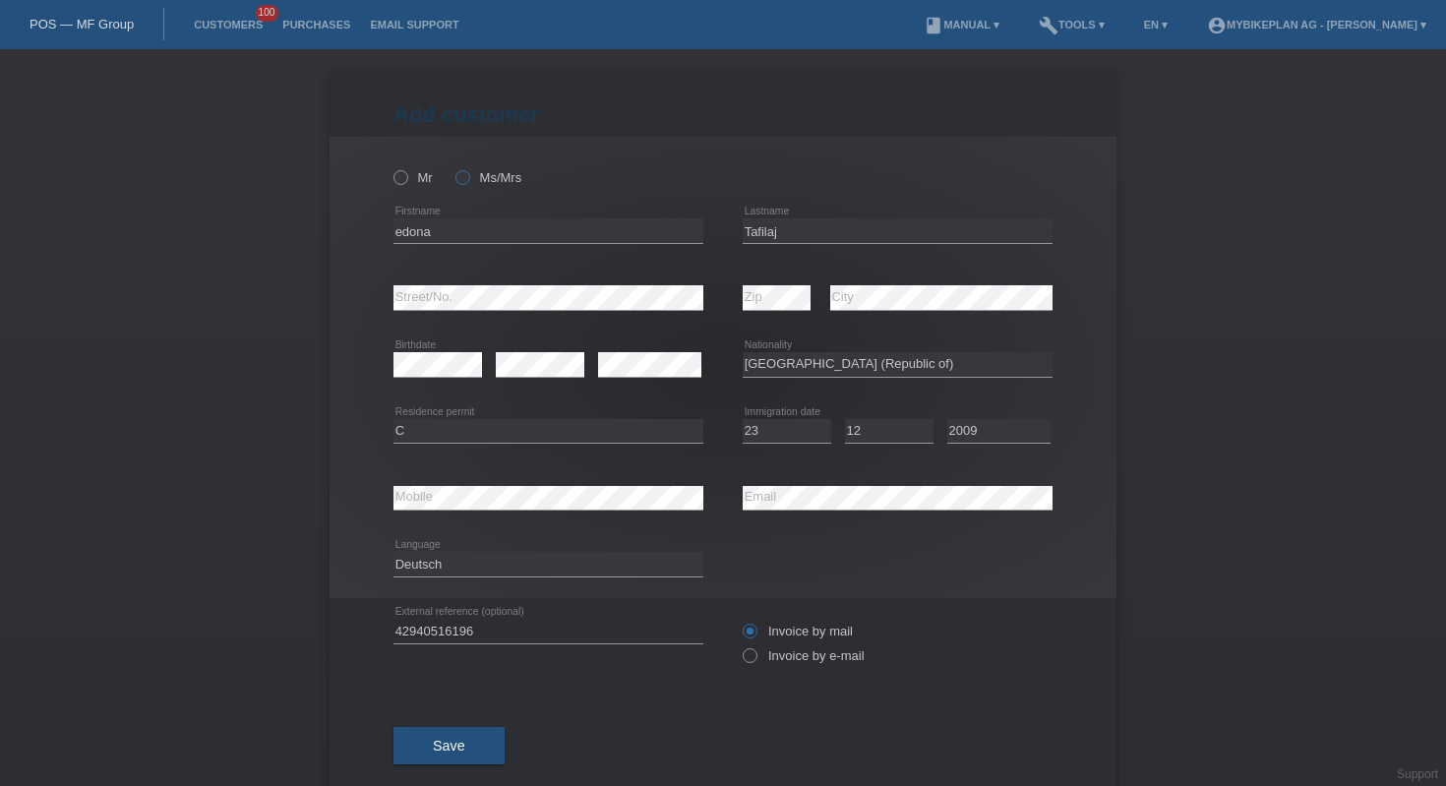
click at [453, 167] on icon at bounding box center [453, 167] width 0 height 0
click at [461, 177] on input "Ms/Mrs" at bounding box center [461, 176] width 13 height 13
radio input "true"
click at [746, 667] on input "Invoice by e-mail" at bounding box center [749, 660] width 13 height 25
radio input "true"
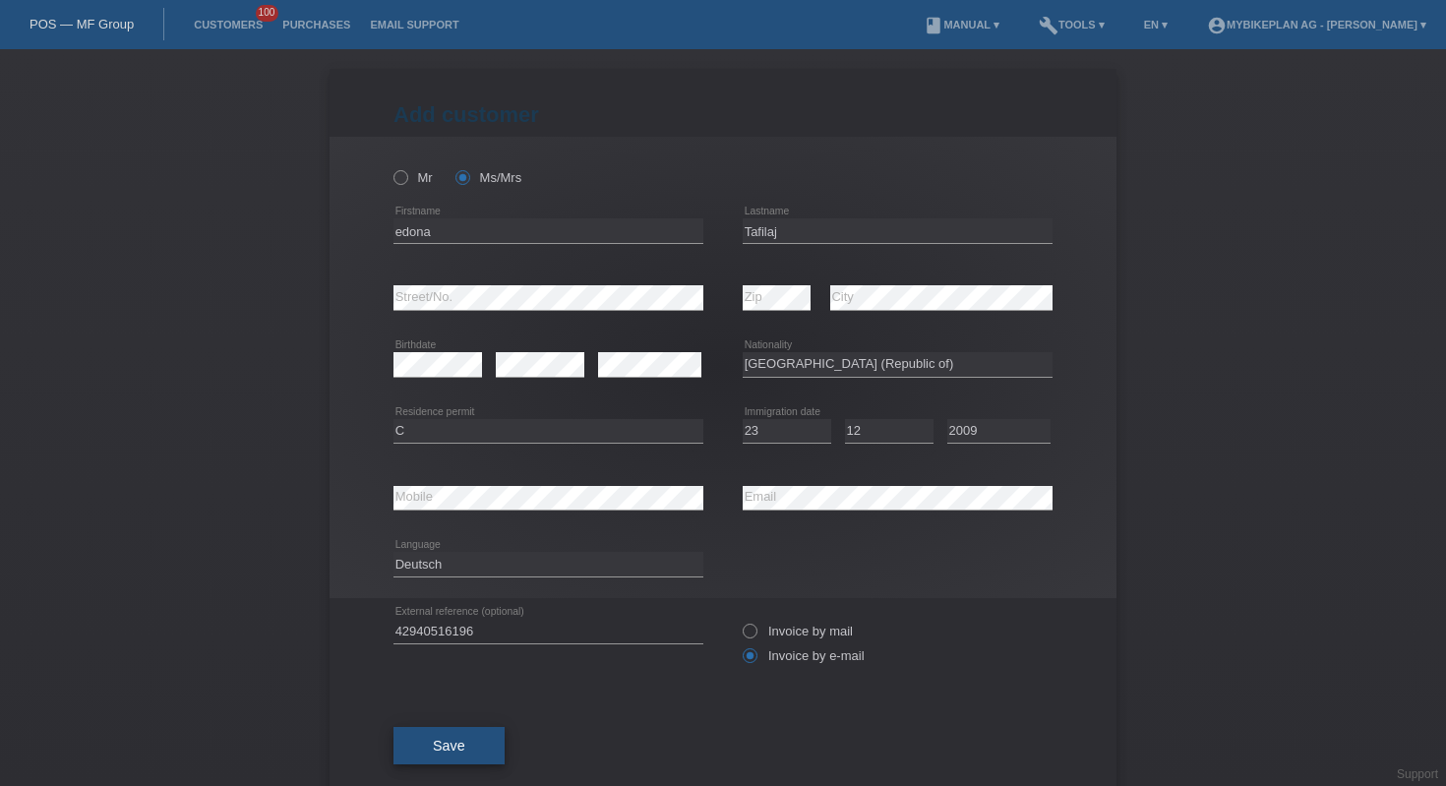
click at [440, 763] on button "Save" at bounding box center [448, 745] width 111 height 37
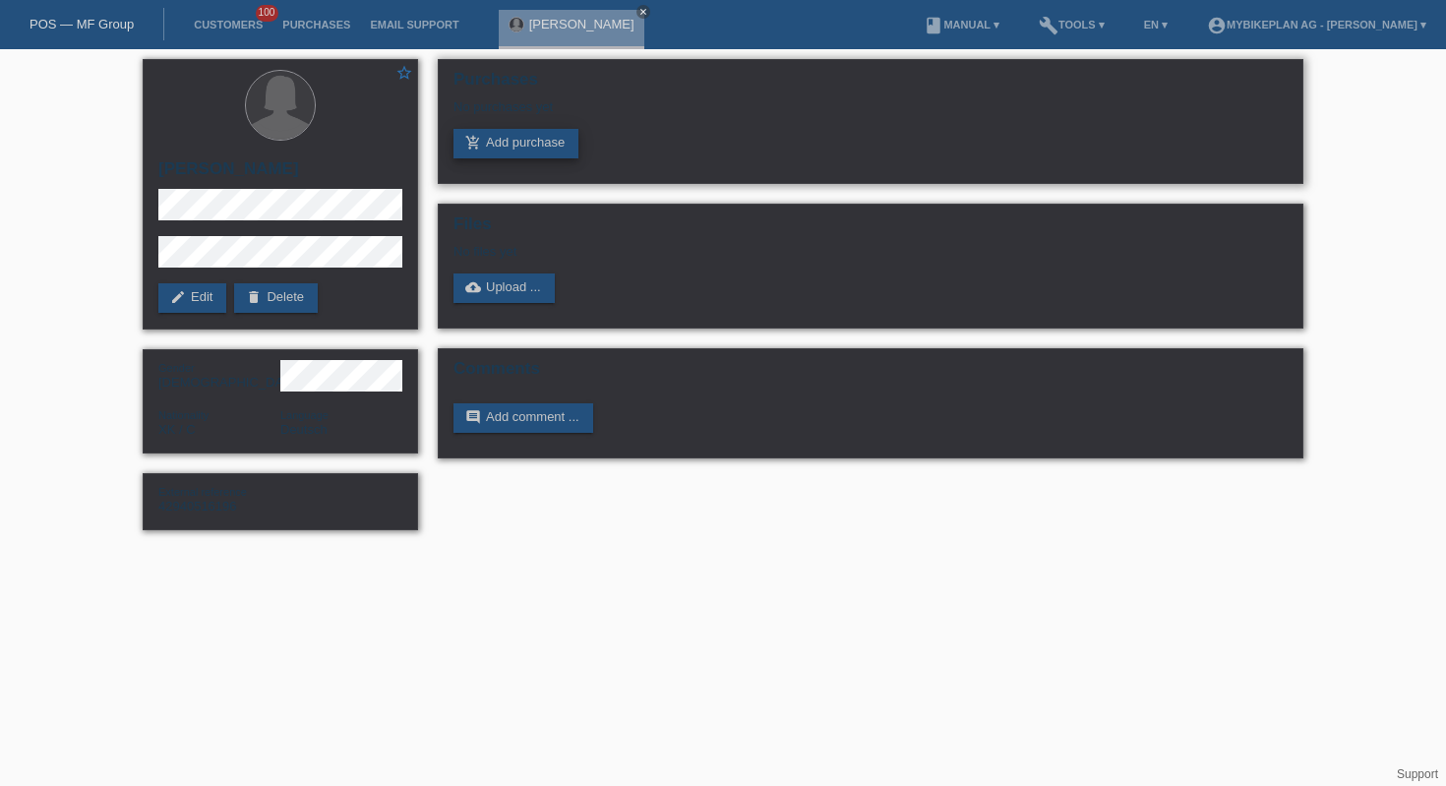
click at [508, 153] on link "add_shopping_cart Add purchase" at bounding box center [516, 144] width 125 height 30
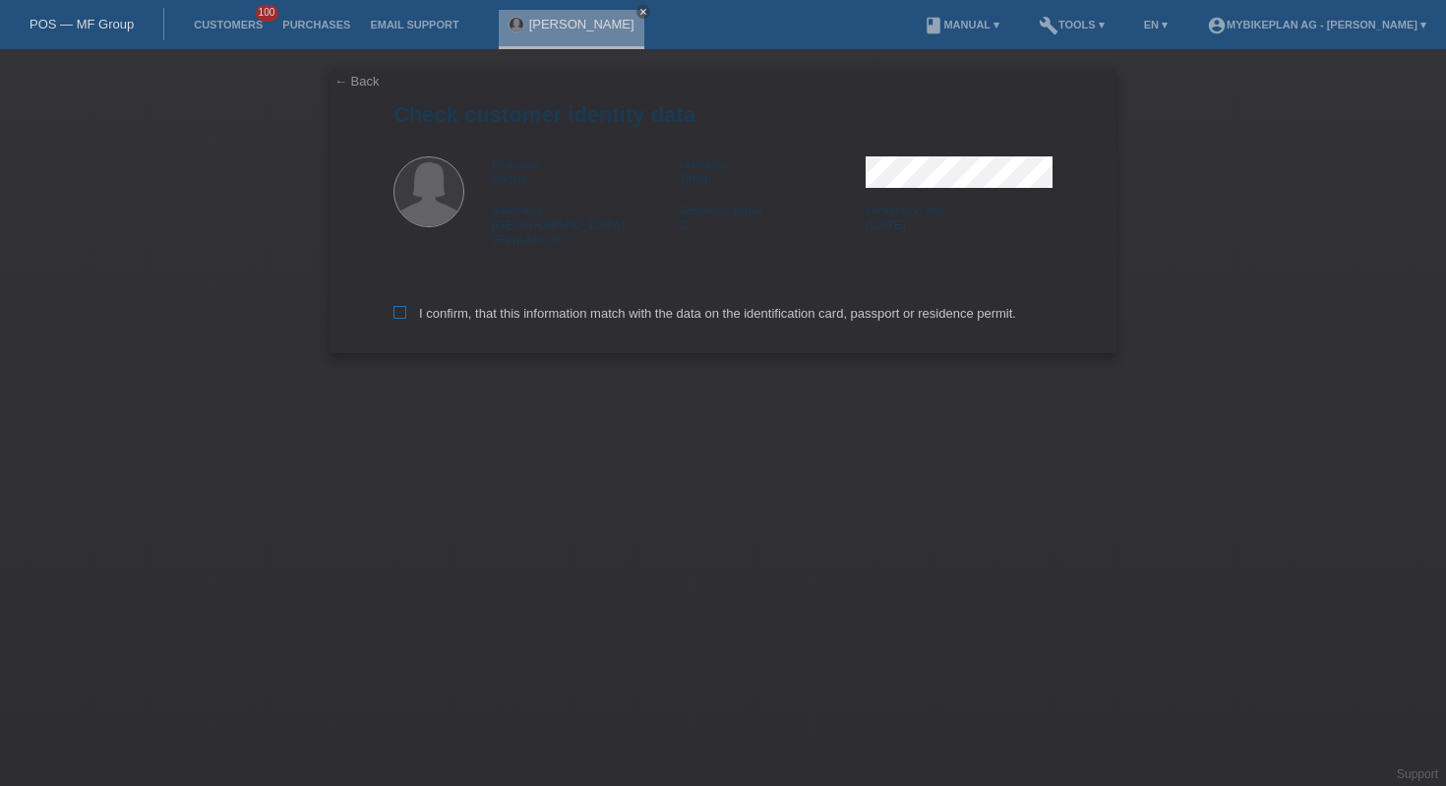
click at [671, 307] on label "I confirm, that this information match with the data on the identification card…" at bounding box center [704, 313] width 623 height 15
click at [406, 307] on input "I confirm, that this information match with the data on the identification card…" at bounding box center [399, 312] width 13 height 13
checkbox input "true"
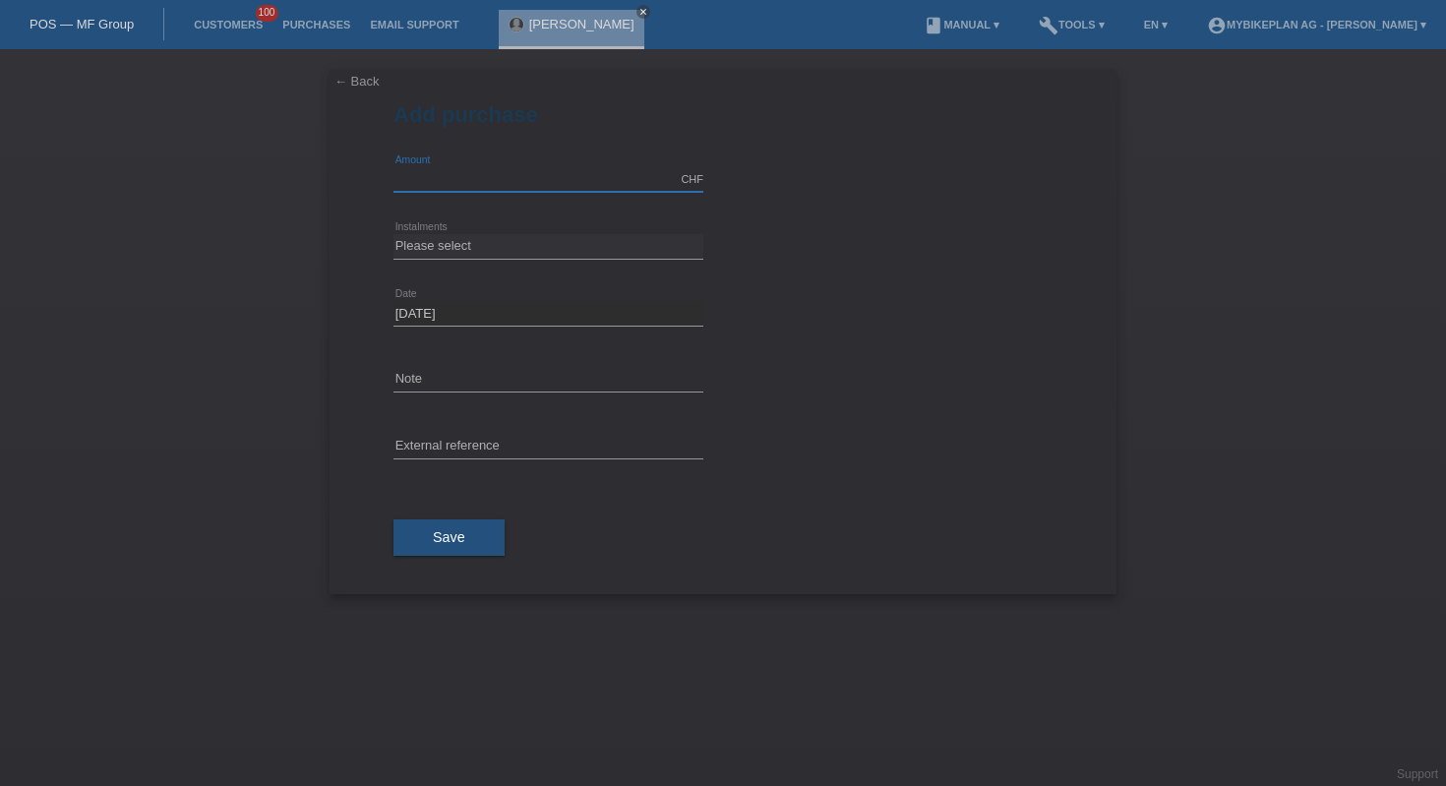
click at [451, 181] on input "text" at bounding box center [548, 179] width 310 height 25
type input "4999.00"
click at [528, 240] on select "Please select 6 instalments 12 instalments 18 instalments 24 instalments 36 ins…" at bounding box center [548, 246] width 310 height 24
select select "487"
click at [498, 447] on input "text" at bounding box center [548, 447] width 310 height 25
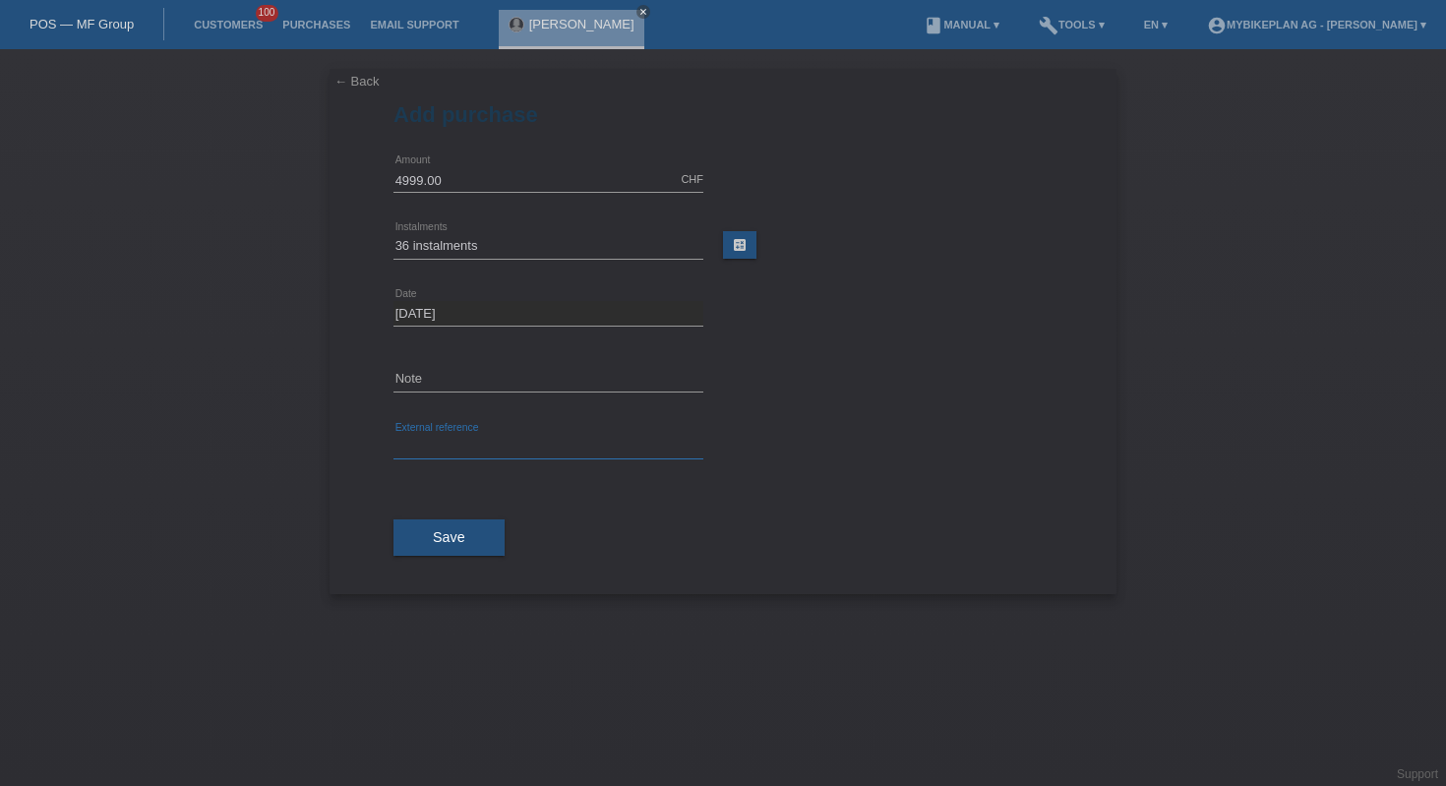
paste input "42940516196"
type input "42940516196"
click at [431, 550] on button "Save" at bounding box center [448, 537] width 111 height 37
